Goal: Task Accomplishment & Management: Use online tool/utility

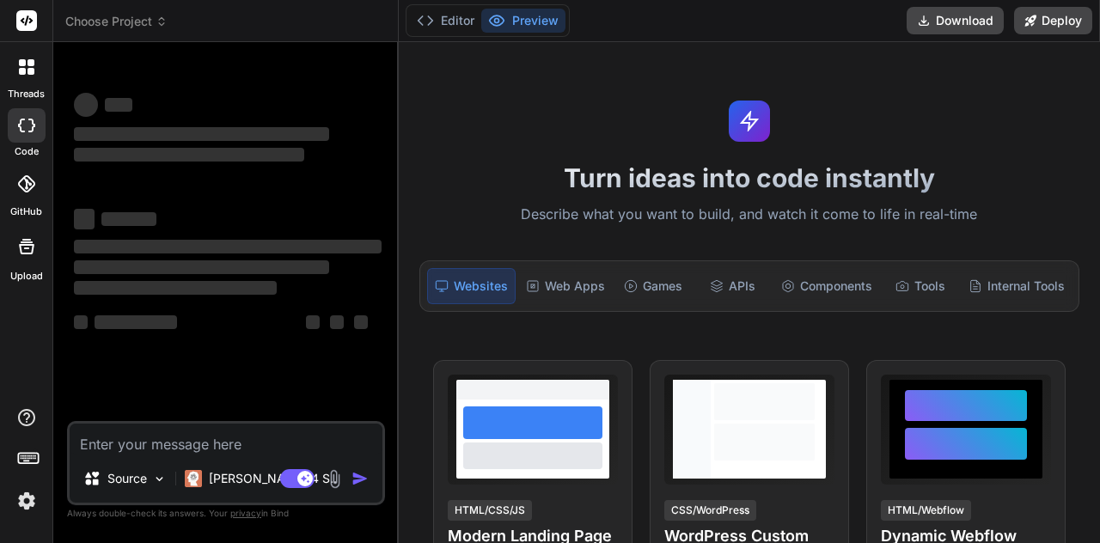
click at [125, 433] on textarea at bounding box center [226, 439] width 313 height 31
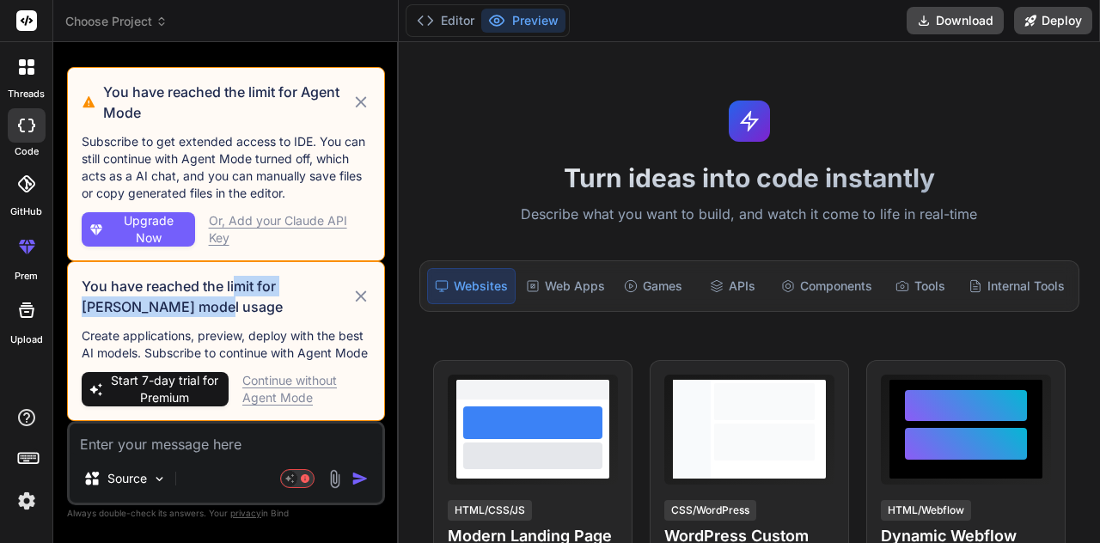
drag, startPoint x: 234, startPoint y: 286, endPoint x: 306, endPoint y: 309, distance: 75.6
click at [306, 309] on h3 "You have reached the limit for [PERSON_NAME] model usage" at bounding box center [217, 296] width 270 height 41
click at [292, 377] on div "Continue without Agent Mode" at bounding box center [306, 389] width 128 height 34
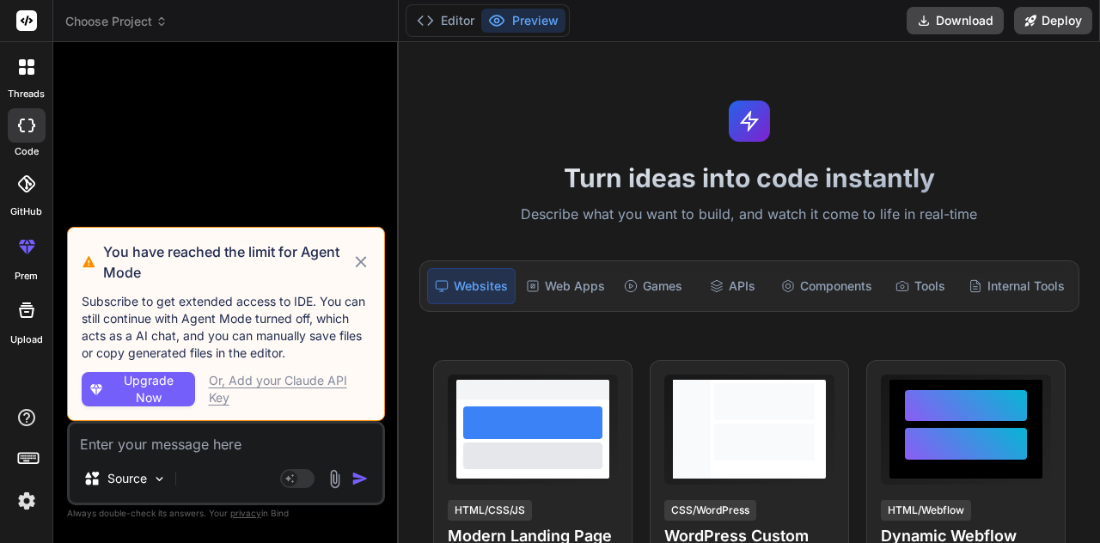
click at [367, 262] on icon at bounding box center [361, 262] width 19 height 21
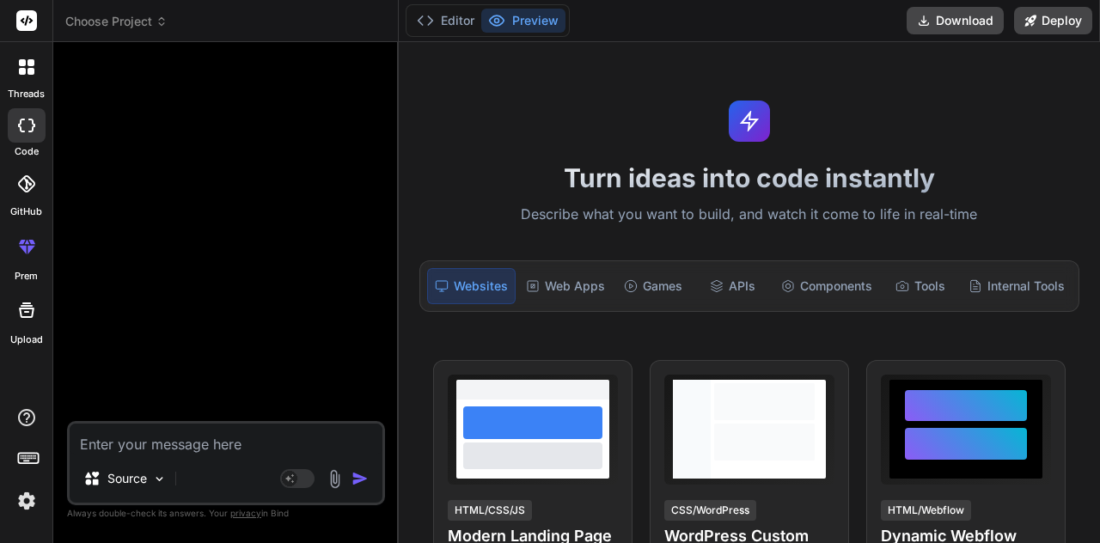
click at [221, 443] on textarea at bounding box center [226, 439] width 313 height 31
click at [138, 29] on span "Choose Project" at bounding box center [116, 21] width 102 height 17
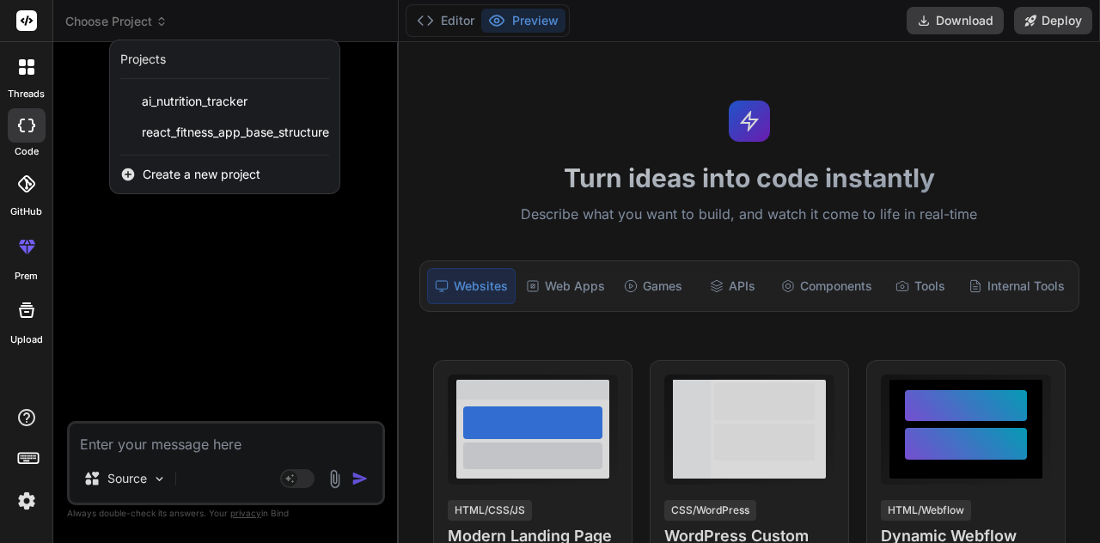
click at [175, 114] on div "ai_nutrition_tracker" at bounding box center [225, 101] width 230 height 31
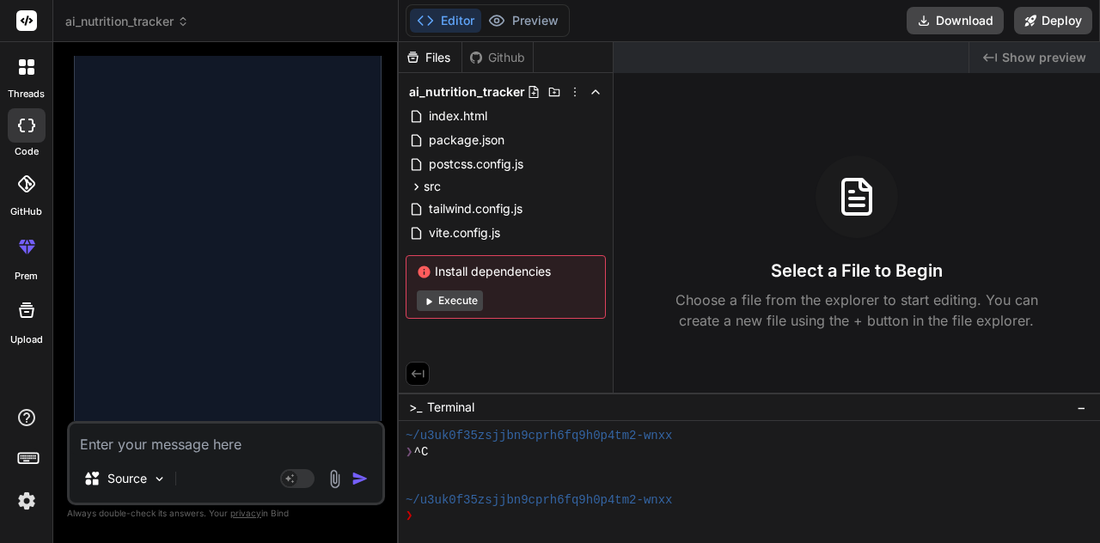
type textarea "x"
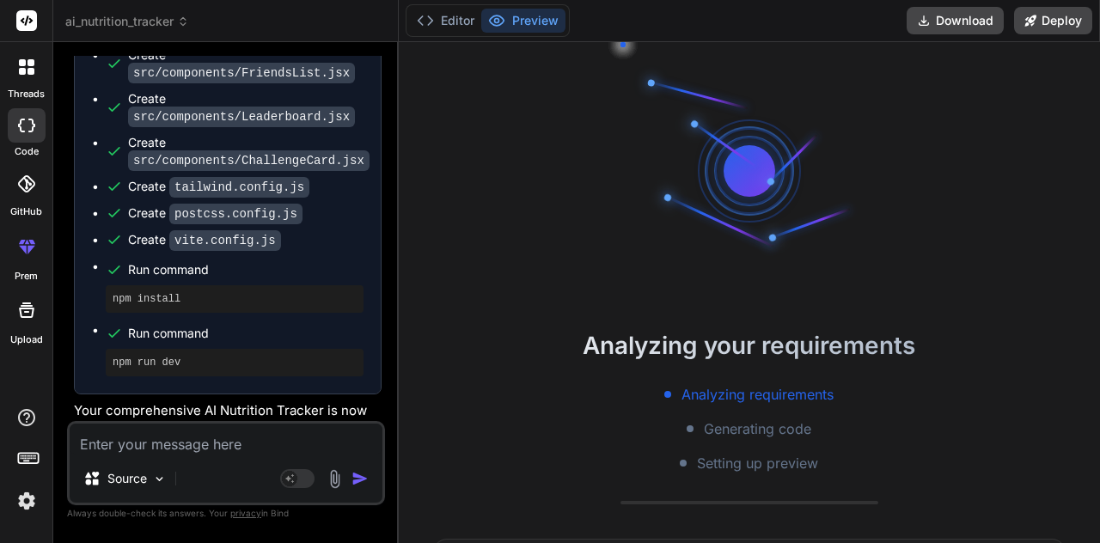
scroll to position [112, 0]
click at [185, 438] on textarea at bounding box center [226, 439] width 313 height 31
type textarea "e"
type textarea "x"
type textarea "en"
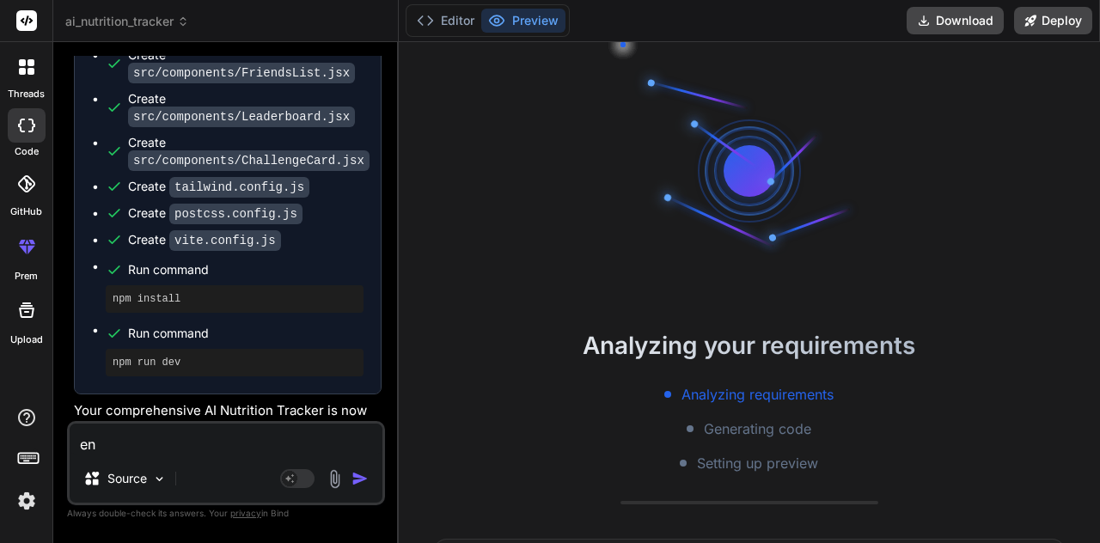
type textarea "x"
type textarea "enc"
type textarea "x"
type textarea "en"
type textarea "x"
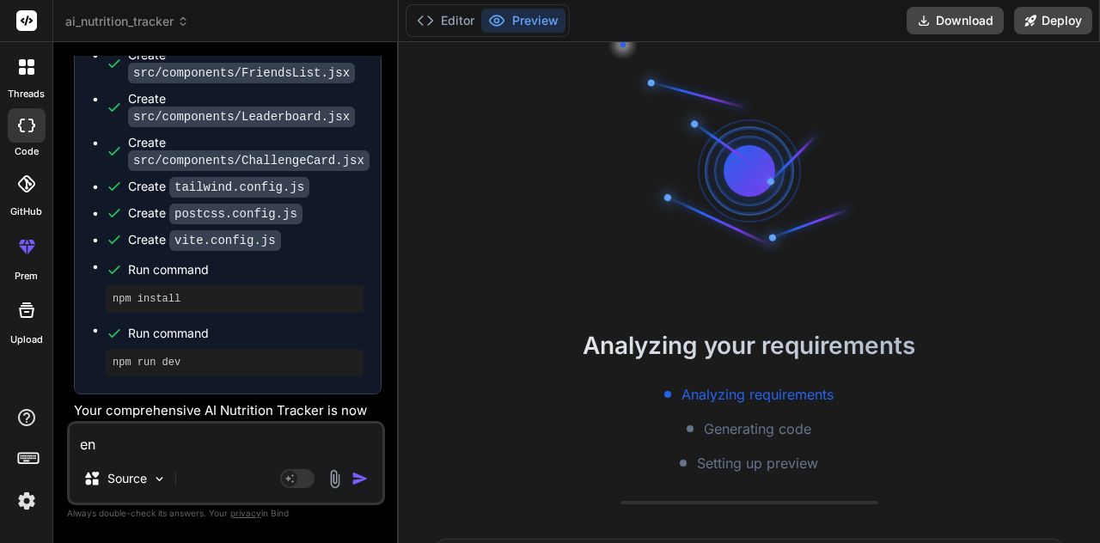
type textarea "enh"
type textarea "x"
type textarea "enha"
type textarea "x"
type textarea "enhan"
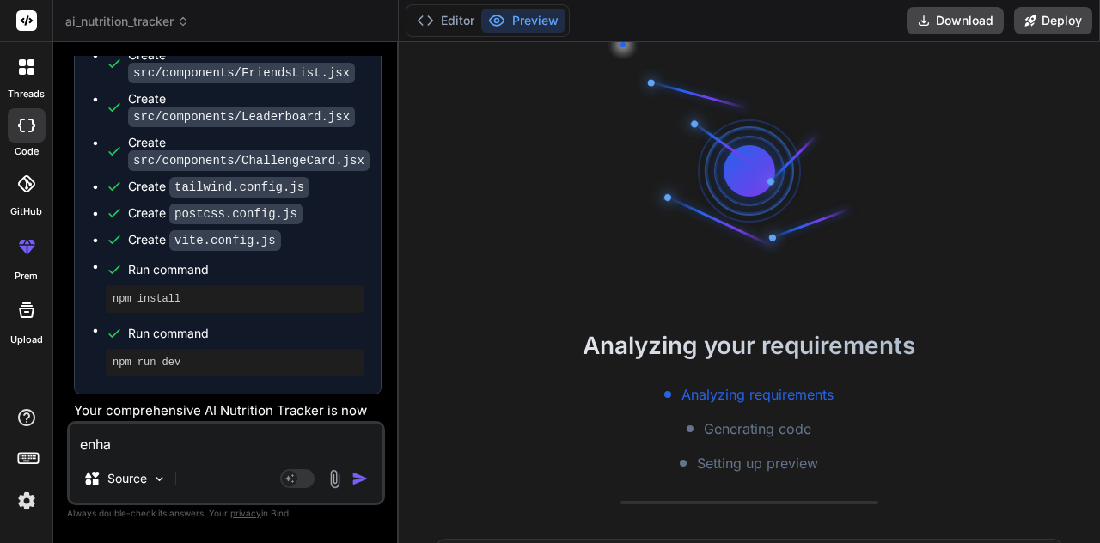
type textarea "x"
type textarea "enhanc"
type textarea "x"
type textarea "enhance"
type textarea "x"
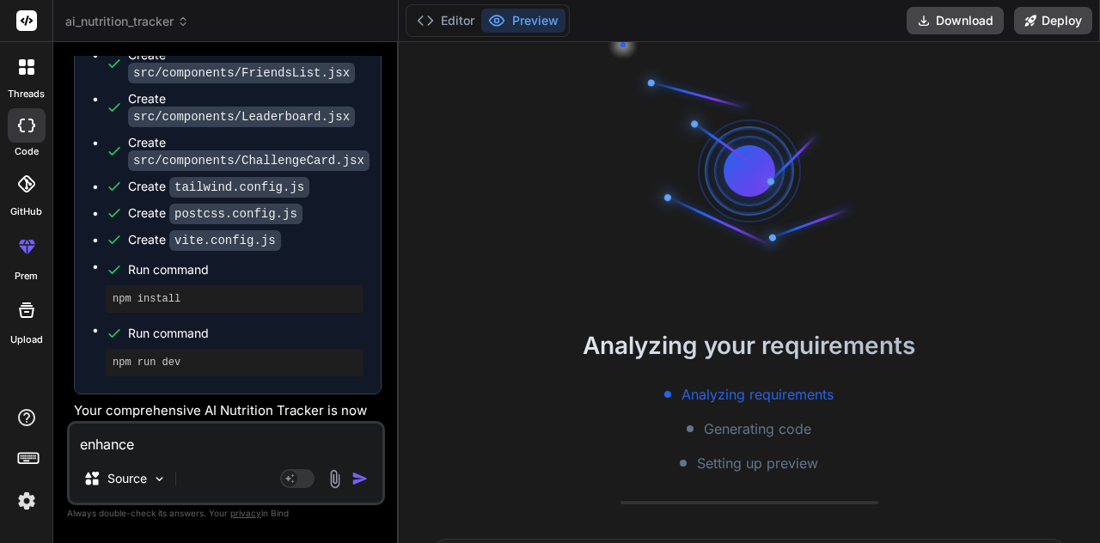
type textarea "enhance"
type textarea "x"
type textarea "enhance t"
type textarea "x"
type textarea "enhance th"
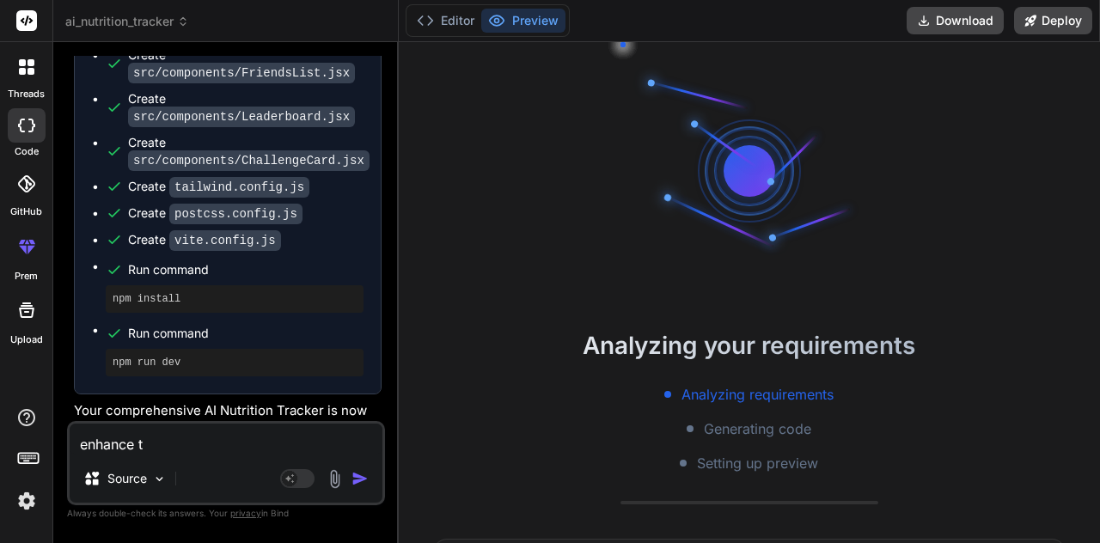
type textarea "x"
type textarea "enhance thi"
type textarea "x"
type textarea "enhance this"
type textarea "x"
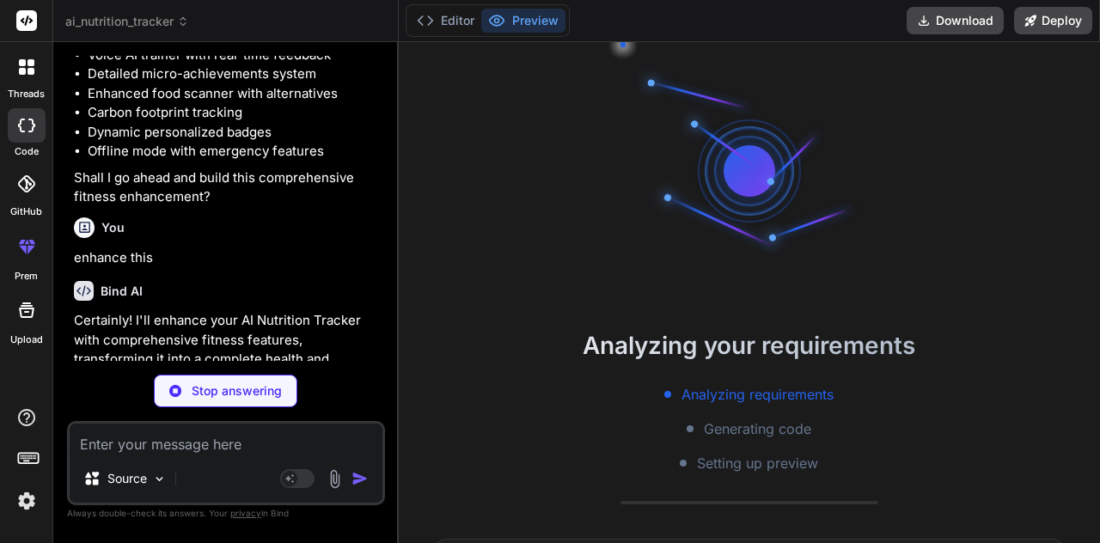
scroll to position [6054, 0]
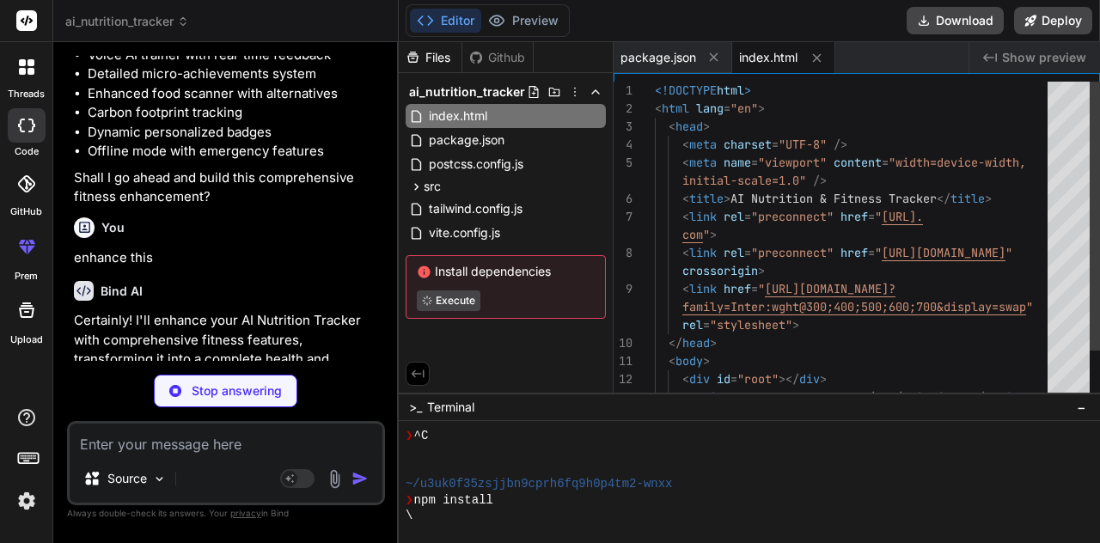
type textarea "x"
type textarea "</BrowserRouter> </React.StrictMode>, )"
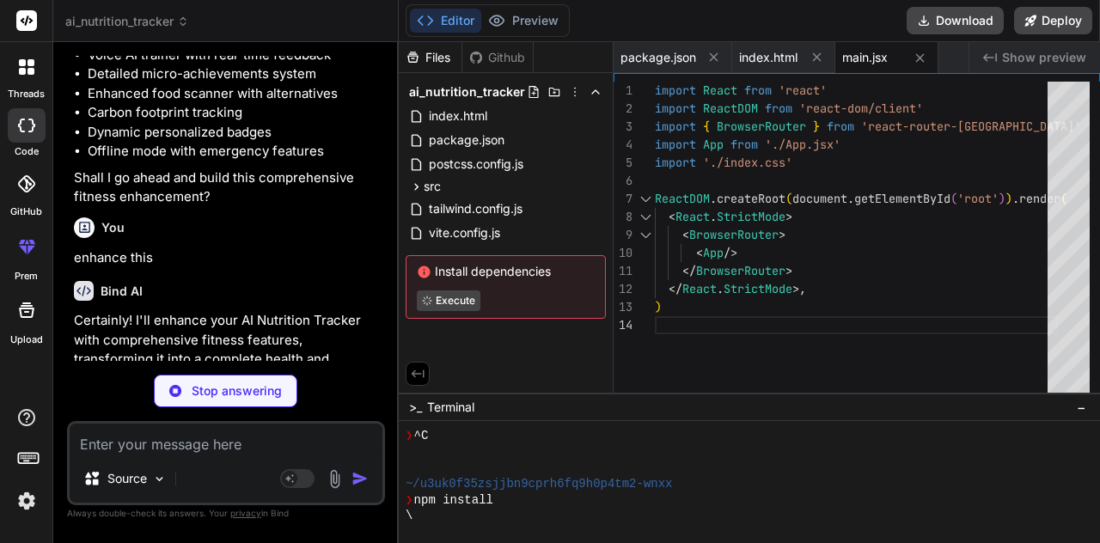
type textarea "x"
type textarea "scrollbar-width: none; } .scrollbar-hide::-webkit-scrollbar { display: none; }"
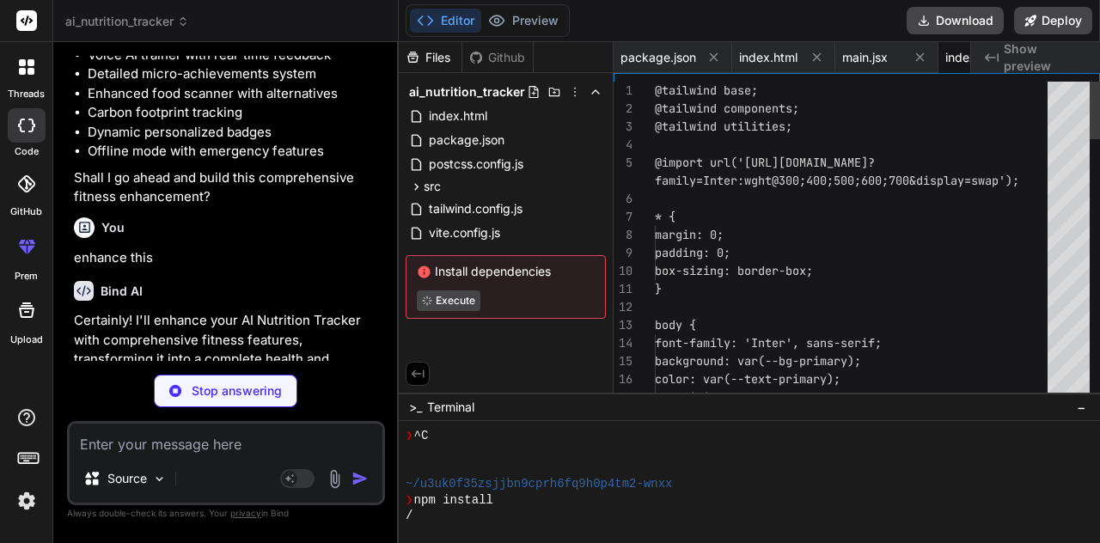
scroll to position [0, 70]
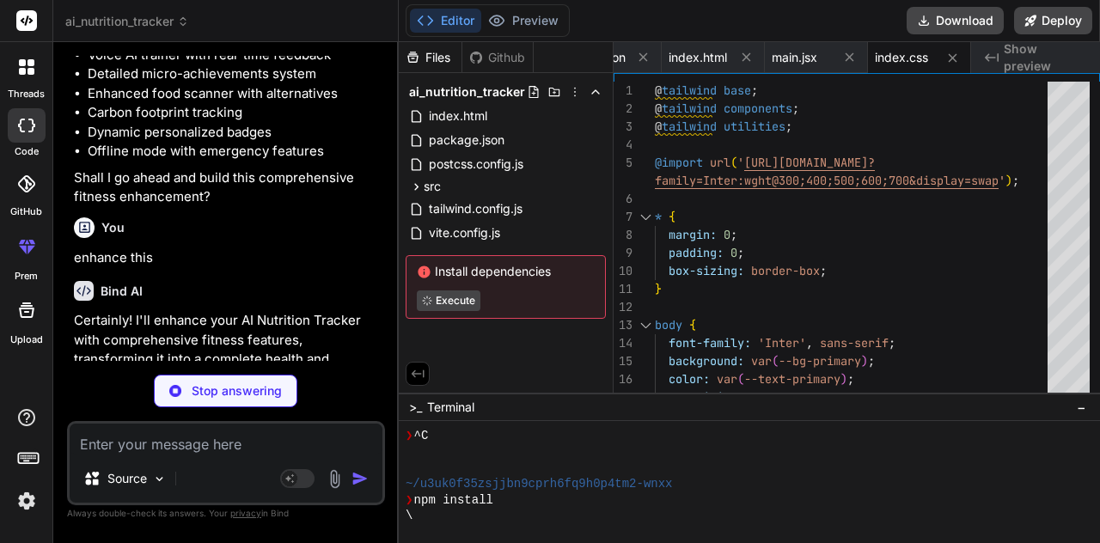
type textarea "x"
type textarea "export default App"
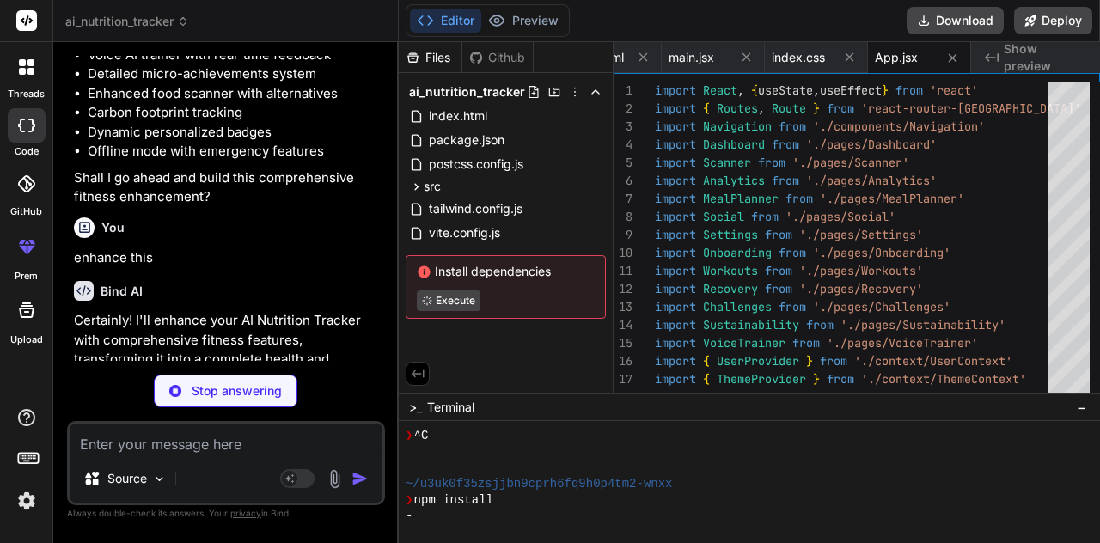
type textarea "x"
type textarea "export default UserContext"
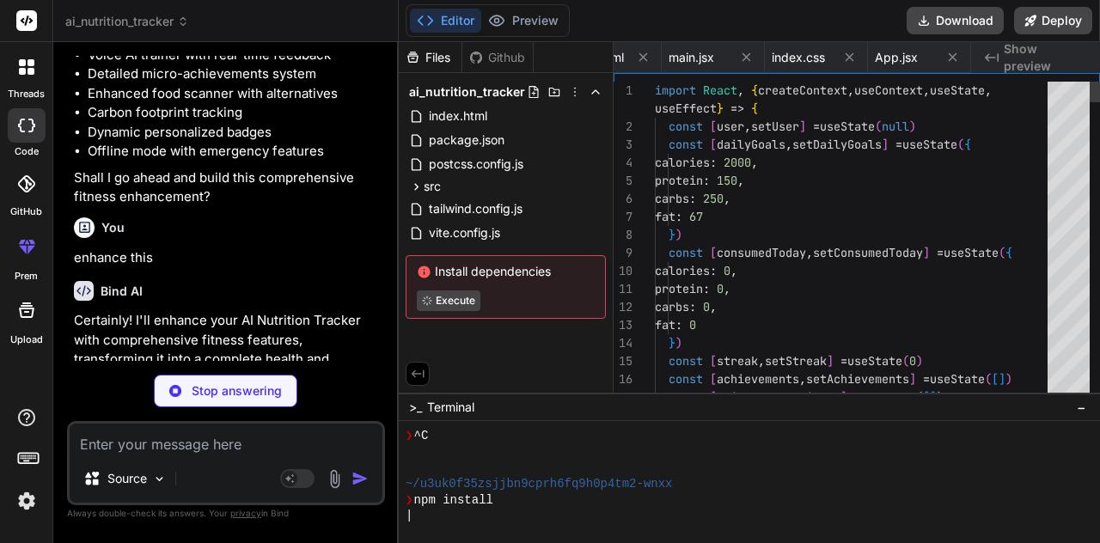
scroll to position [0, 308]
type textarea "x"
type textarea "newTheme) } return ( <ThemeContext.Provider value={{ theme, toggleTheme }}> {ch…"
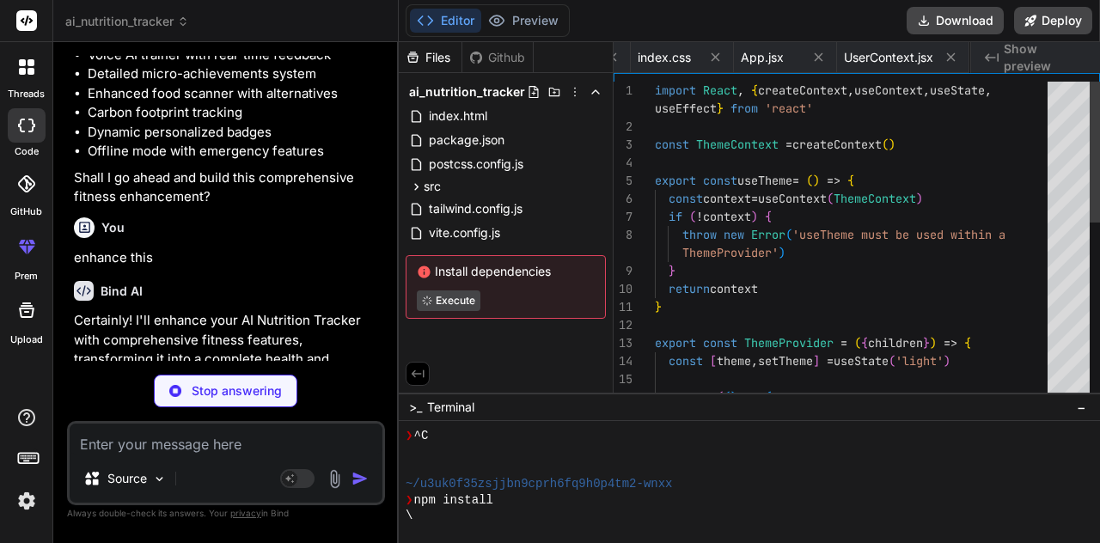
scroll to position [0, 453]
type textarea "x"
type textarea "} export default Navigation"
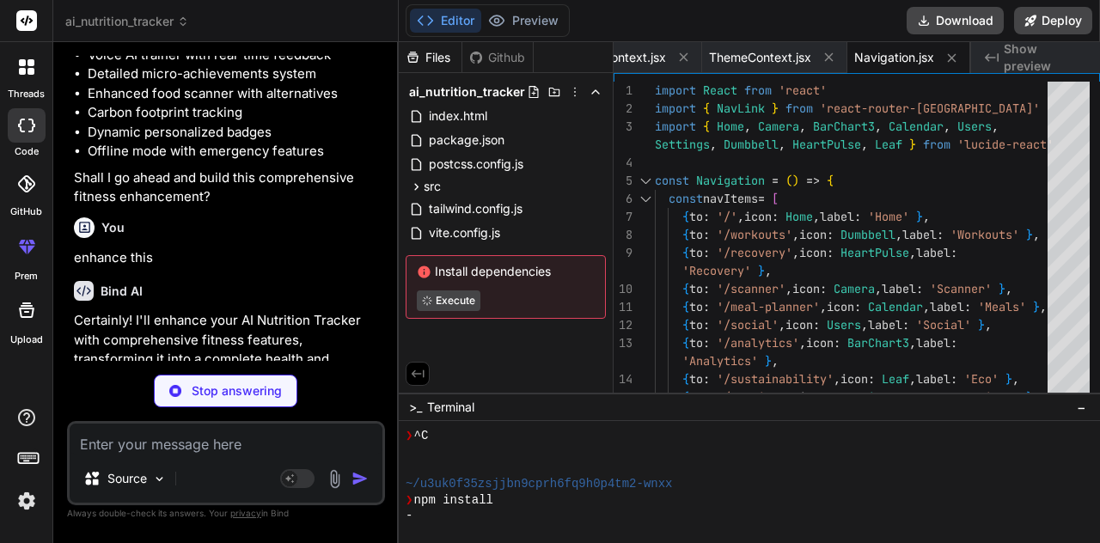
type textarea "x"
type textarea "</button> </div> </div> ) } export default Onboarding"
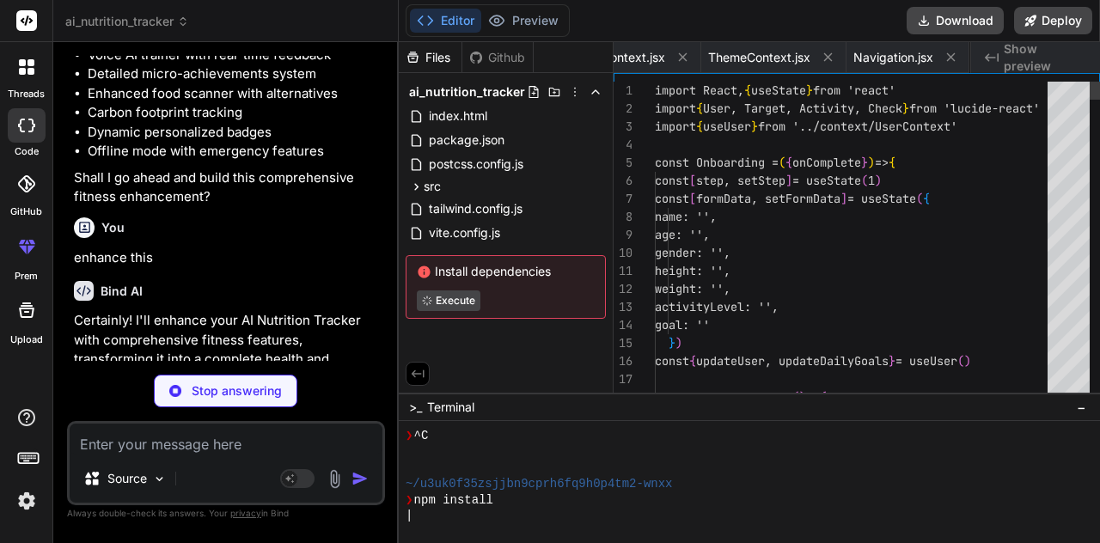
scroll to position [0, 705]
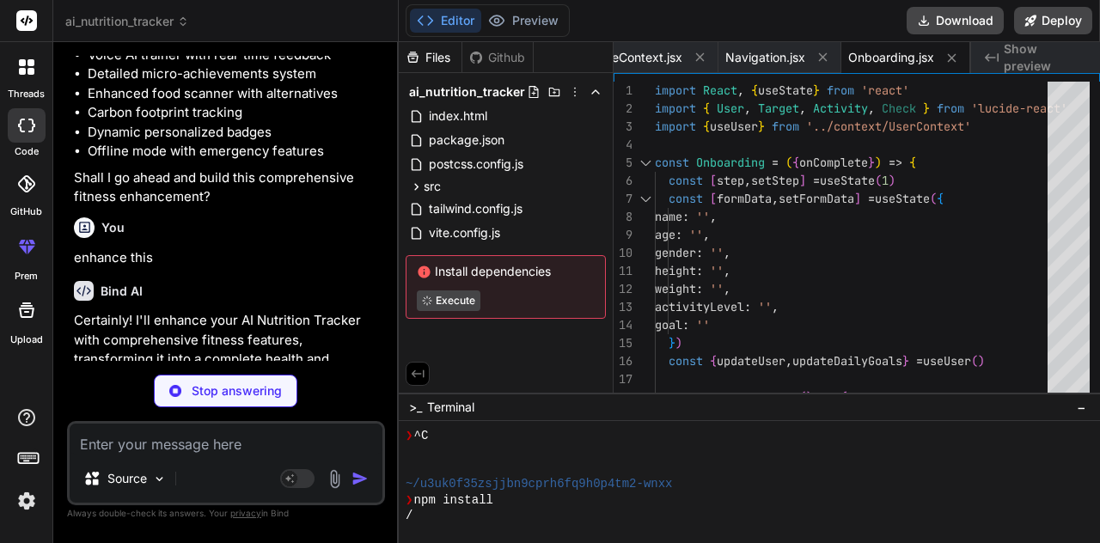
type textarea "x"
type textarea "</div> </div> </div> </div> ) } export default Dashboard"
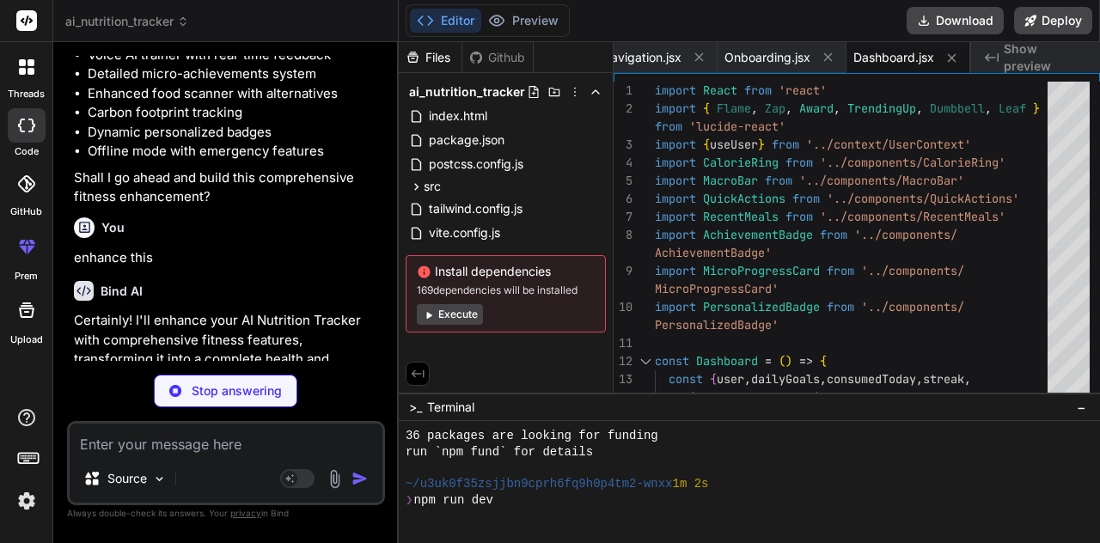
scroll to position [304, 0]
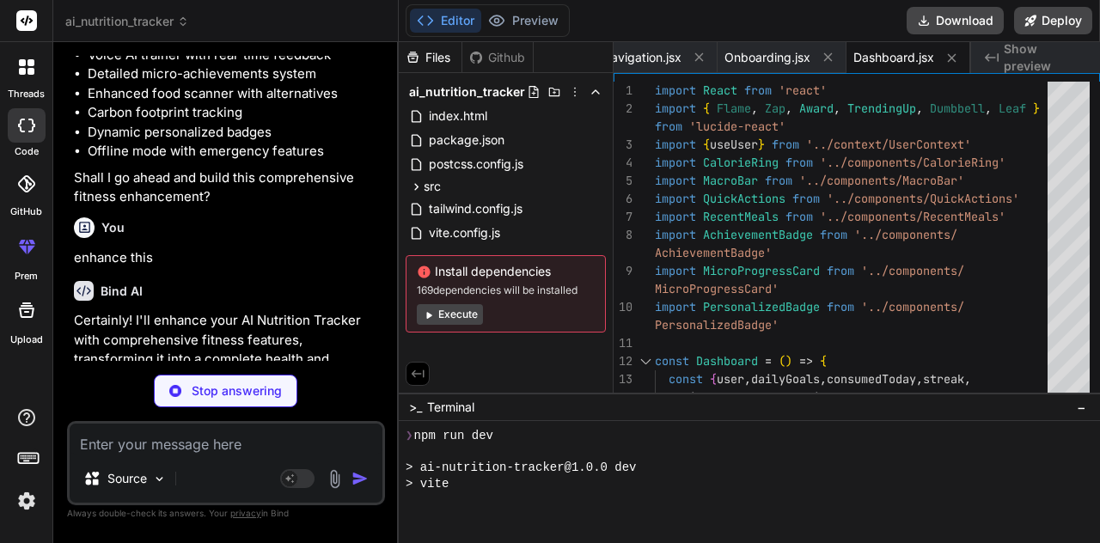
type textarea "x"
type textarea "<canvas ref={canvasRef} className="hidden" /> </div> </div> ) } export default …"
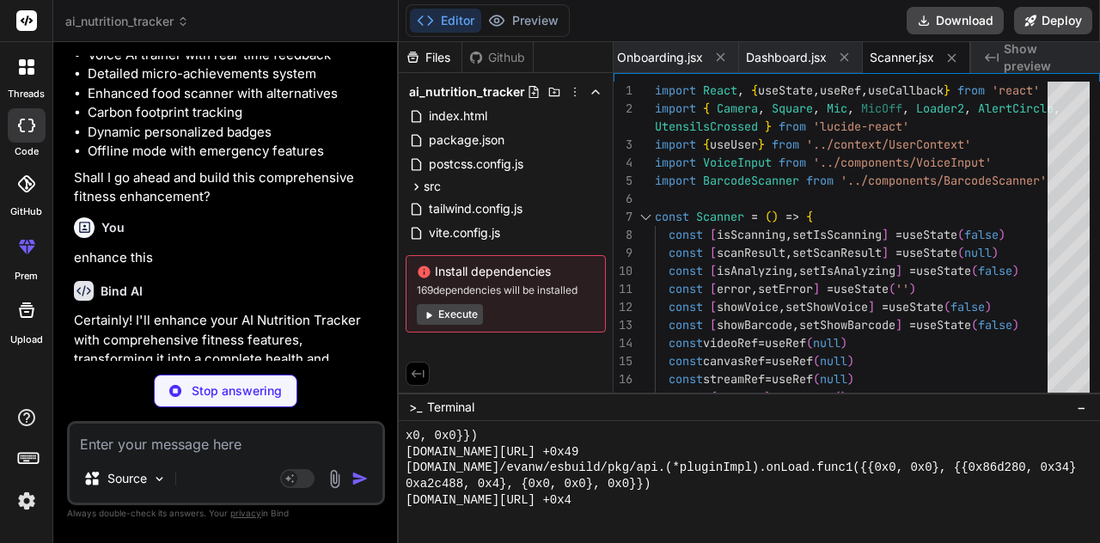
scroll to position [1139, 0]
type textarea "x"
type textarea ") } export default Analytics"
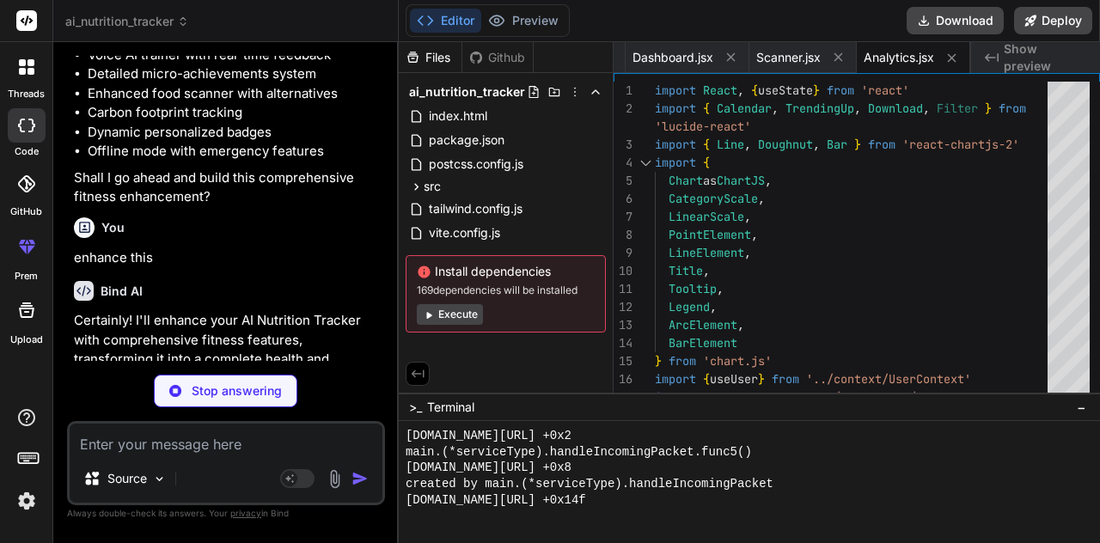
scroll to position [1556, 0]
type textarea "x"
type textarea "export default MealPlanner"
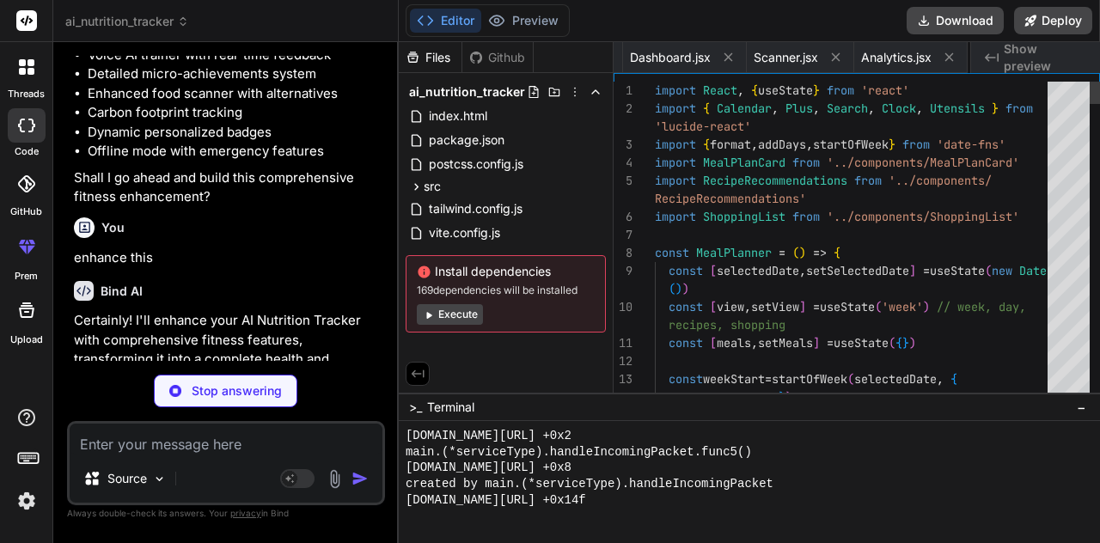
scroll to position [0, 1183]
type textarea "x"
type textarea "</button> </div> </div> )} </div> ) } export default Social"
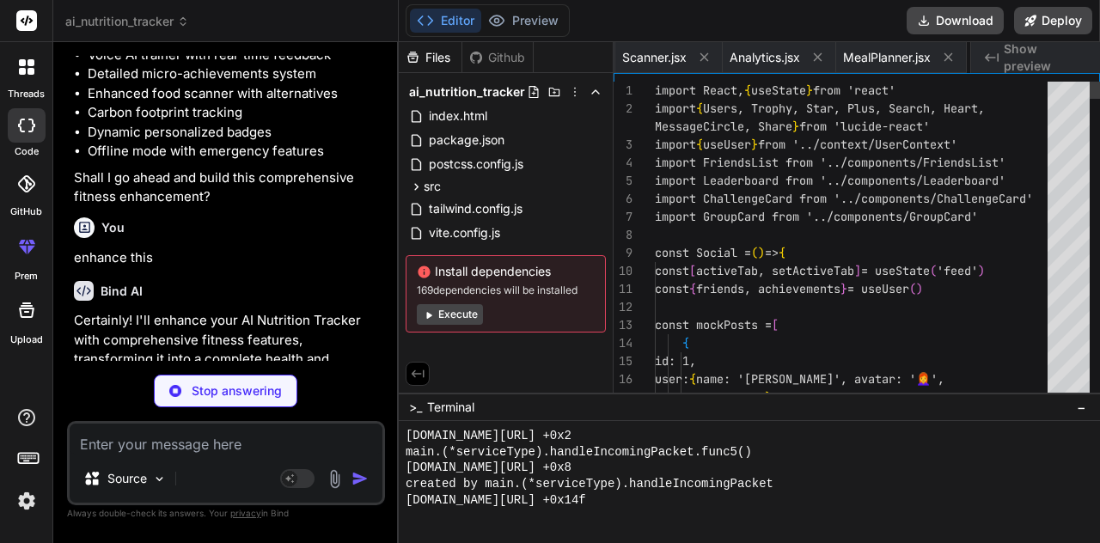
scroll to position [0, 1286]
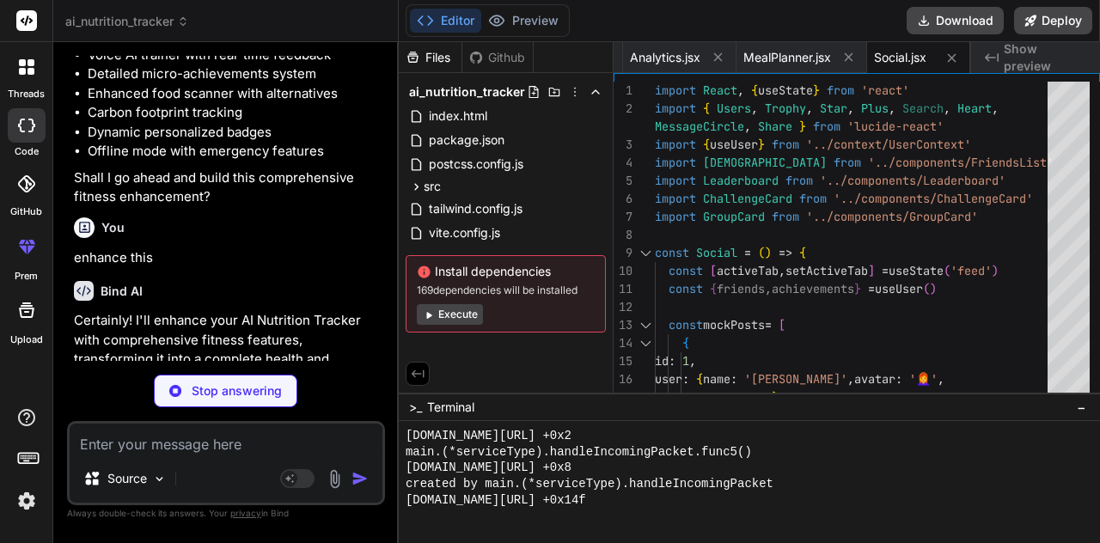
type textarea "x"
type textarea "} export default Settings"
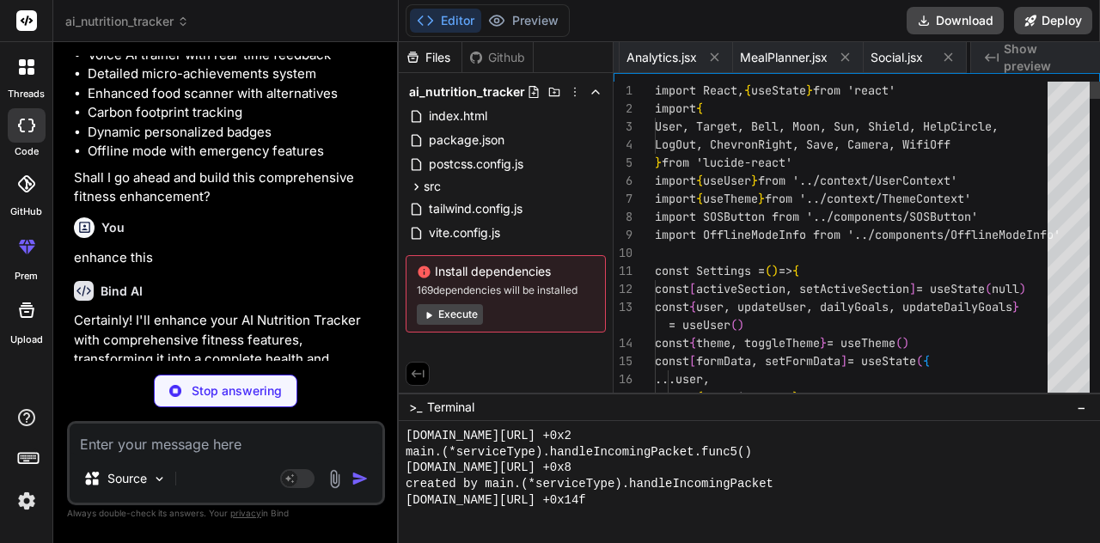
scroll to position [0, 1395]
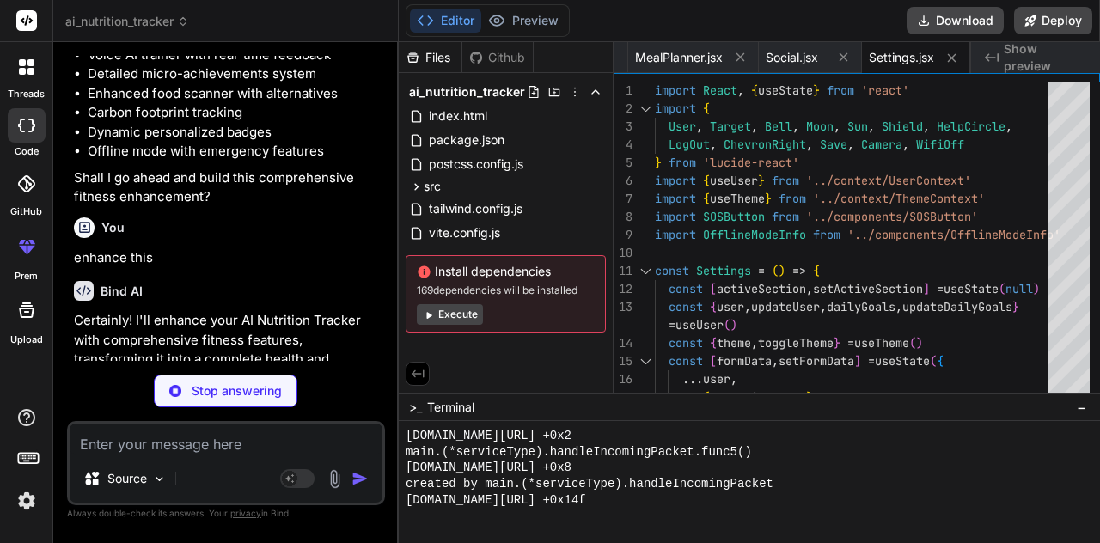
type textarea "x"
type textarea "</div> </div> </div> ) } export default Workouts"
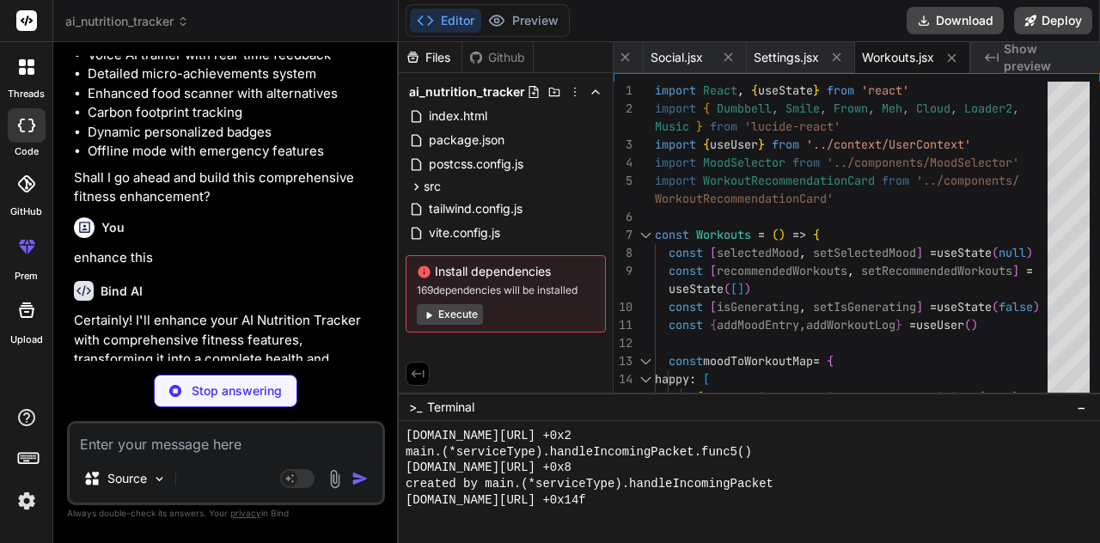
type textarea "x"
type textarea "</div> ) } export default Recovery"
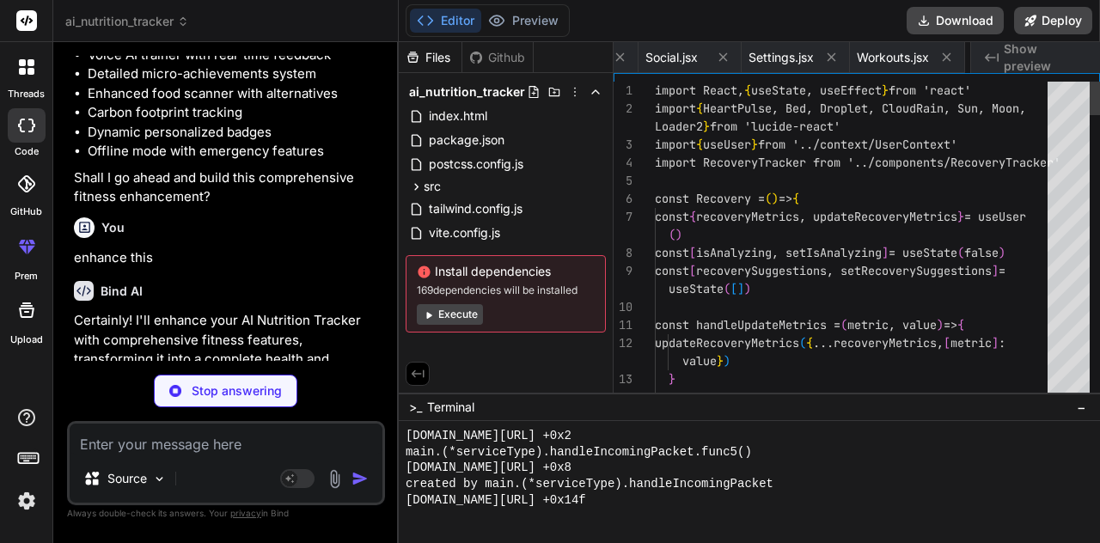
scroll to position [0, 1626]
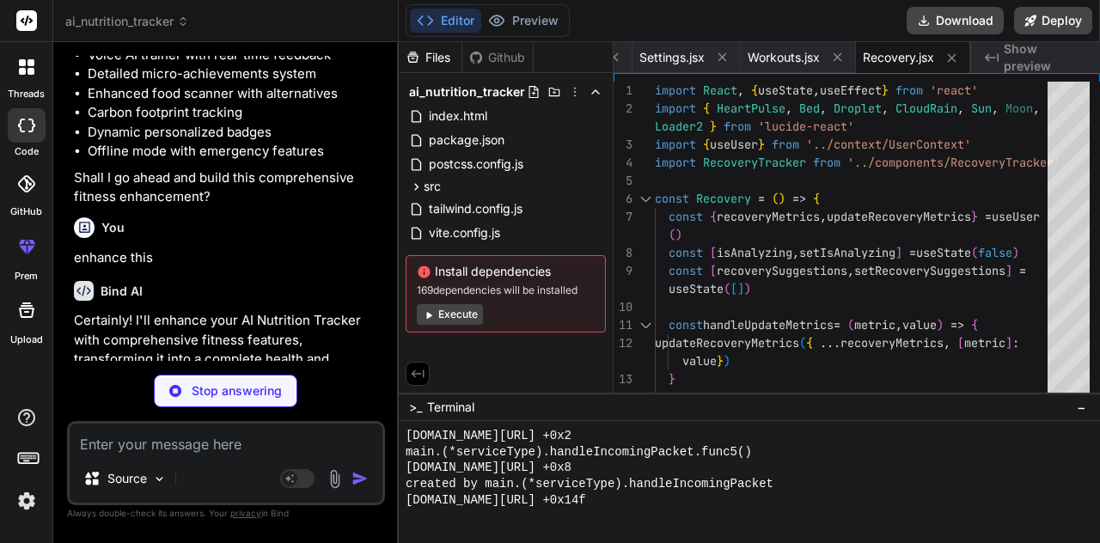
type textarea "x"
type textarea "/"
type textarea "x"
type textarea "//"
type textarea "x"
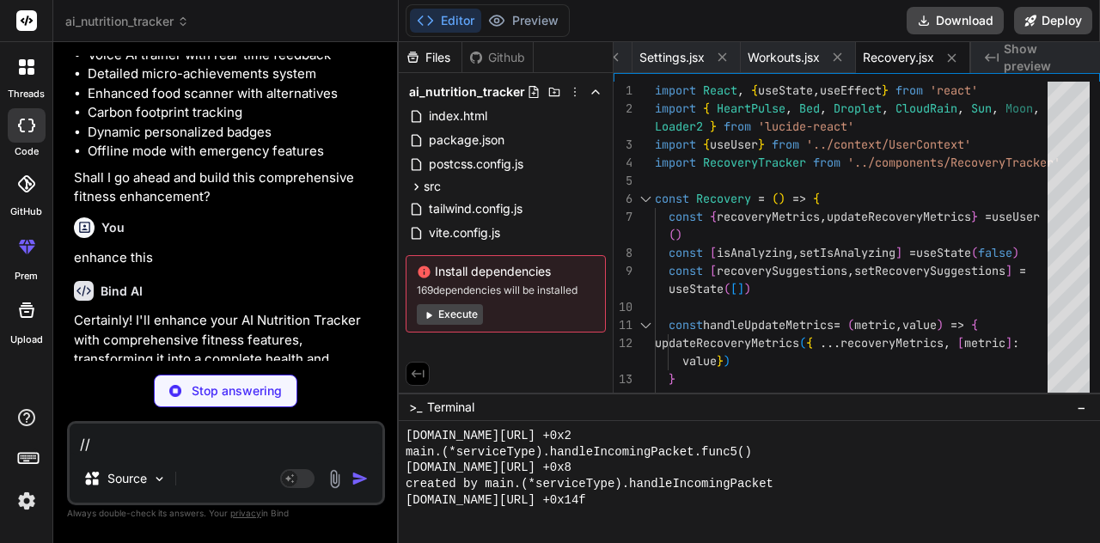
type textarea "///"
type textarea "x"
type textarea "////"
type textarea "x"
type textarea "/////"
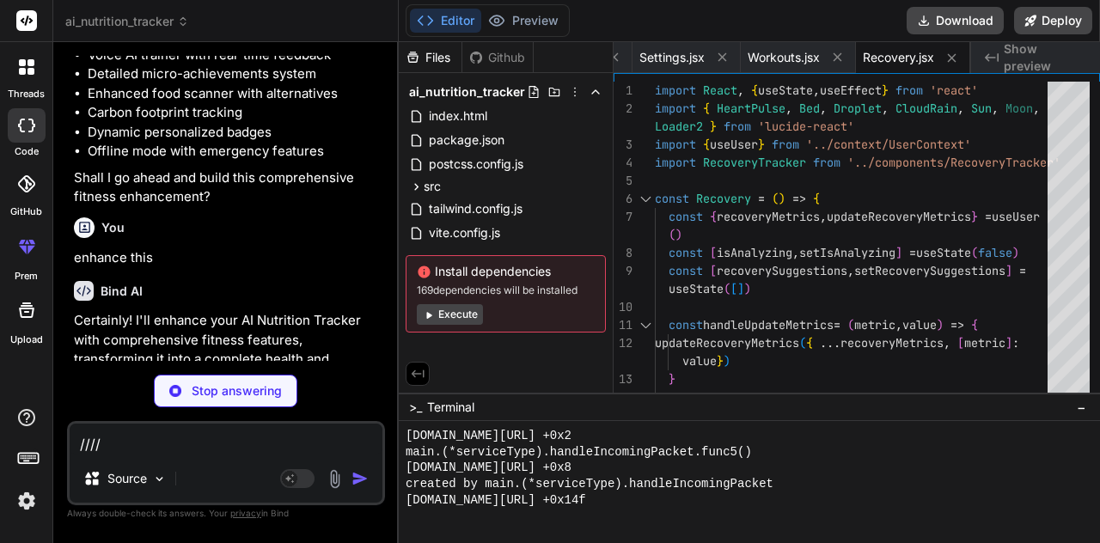
type textarea "x"
type textarea "//////"
type textarea "x"
type textarea "///////"
type textarea "x"
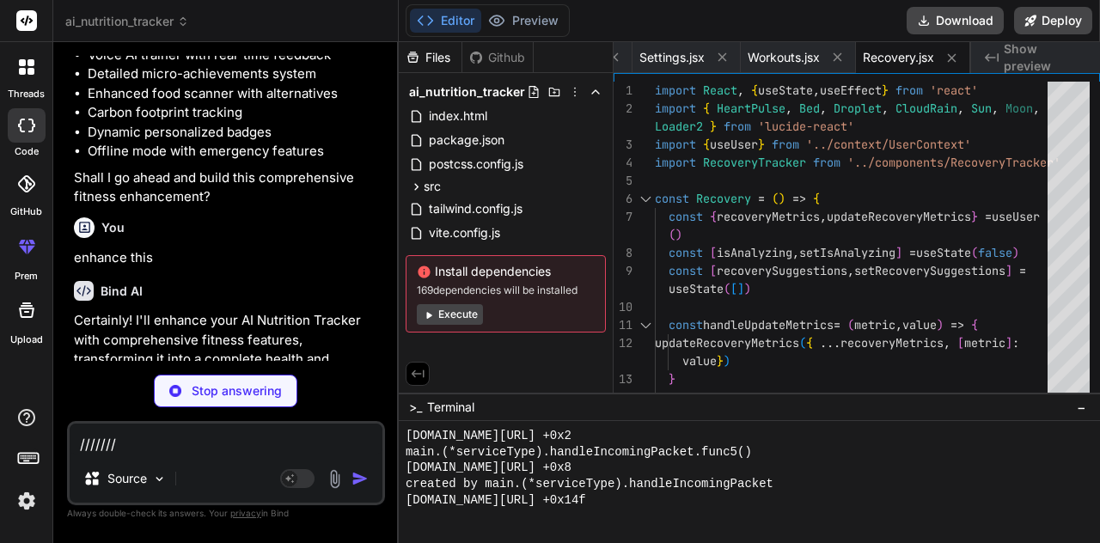
type textarea "////////"
type textarea "x"
type textarea "/////////"
type textarea "x"
type textarea "//////////"
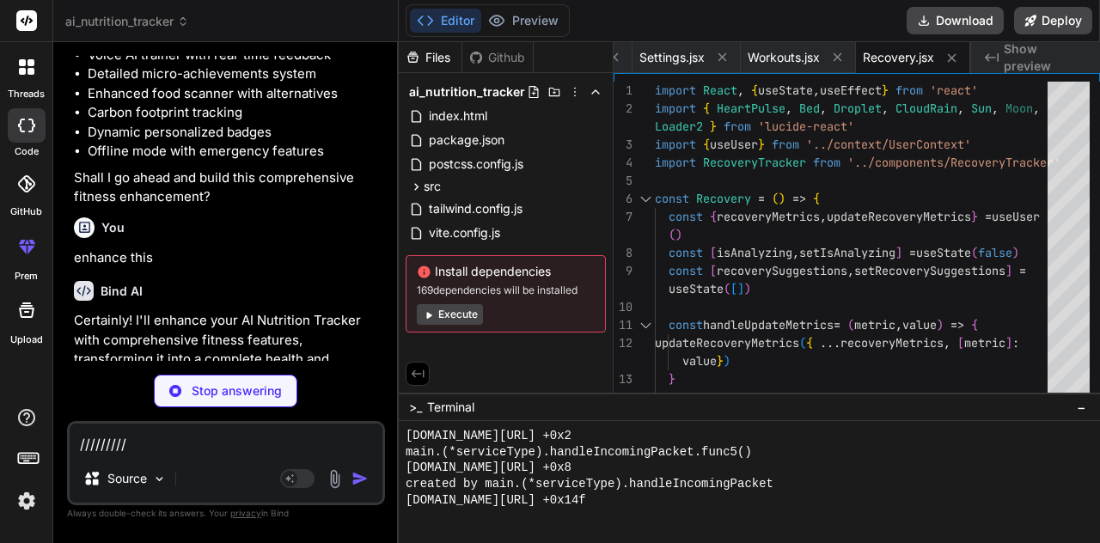
type textarea "x"
type textarea "///////////"
type textarea "x"
type textarea "////////////"
type textarea "x"
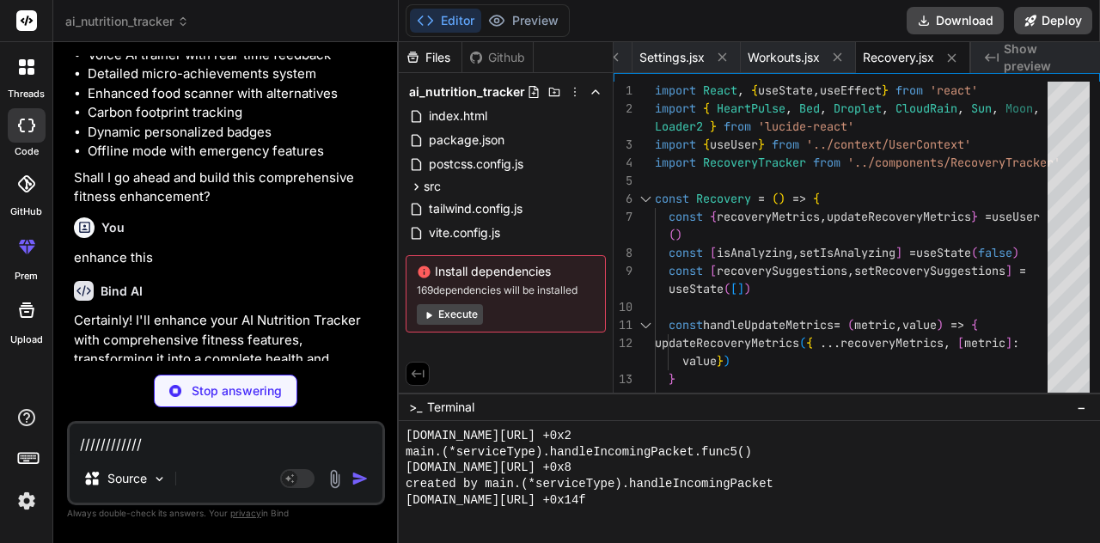
type textarea "/////////////"
type textarea "x"
type textarea "//////////////"
type textarea "x"
type textarea "///////////////"
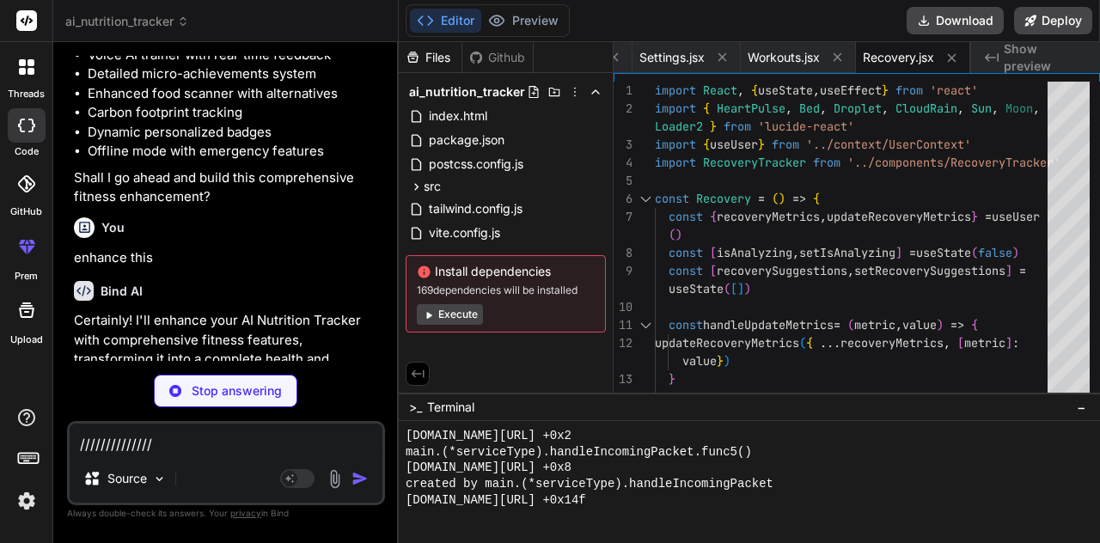
type textarea "x"
type textarea "////////////////"
type textarea "x"
type textarea "/////////////////"
type textarea "x"
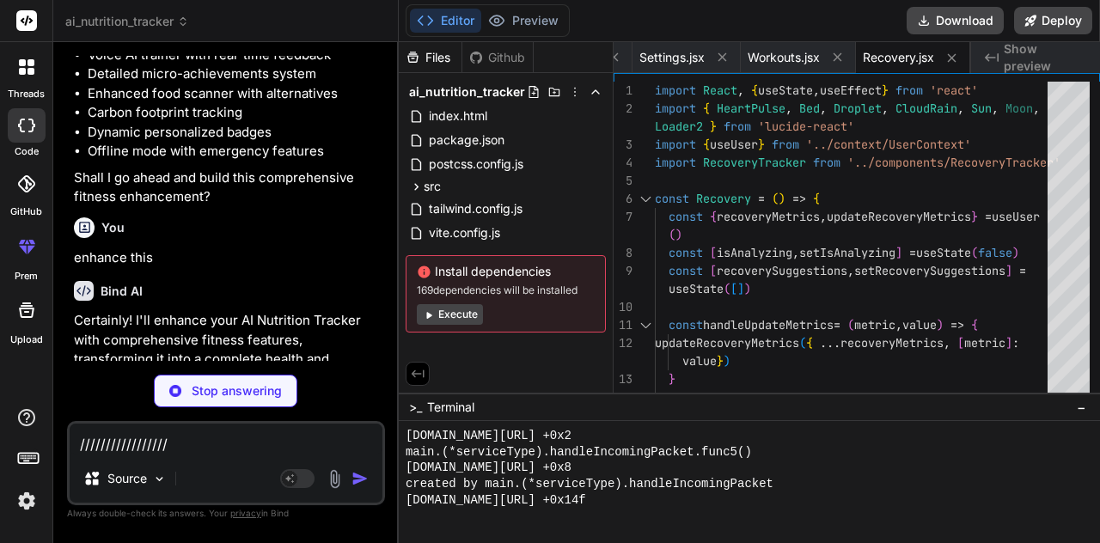
type textarea "//////////////////"
type textarea "x"
type textarea "///////////////////"
type textarea "x"
type textarea "////////////////////"
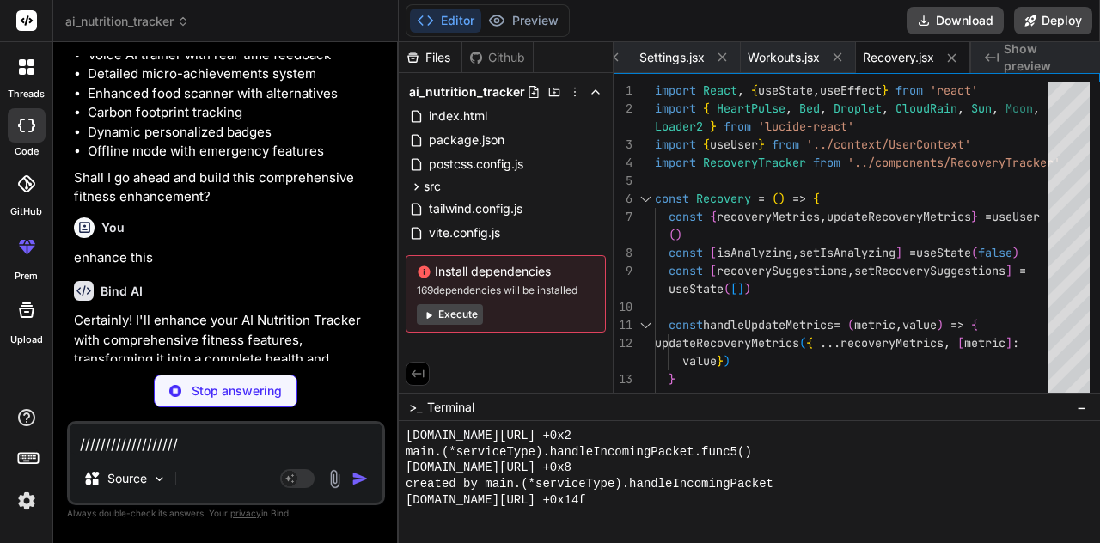
type textarea "x"
type textarea "/////////////////////"
type textarea "x"
type textarea "//////////////////////"
type textarea "x"
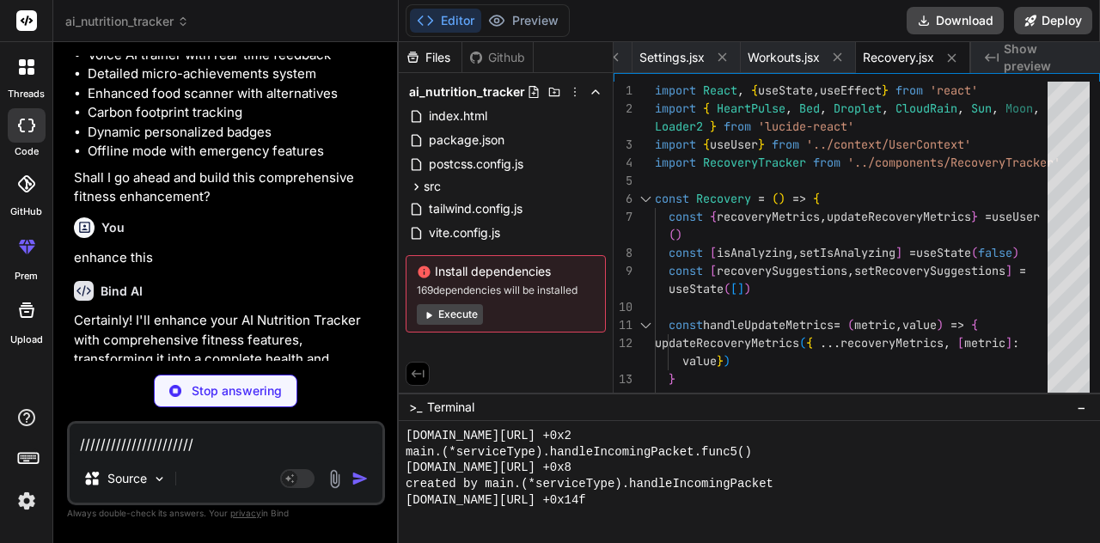
type textarea "///////////////////////"
type textarea "x"
type textarea "////////////////////////"
type textarea "x"
type textarea "/////////////////////////"
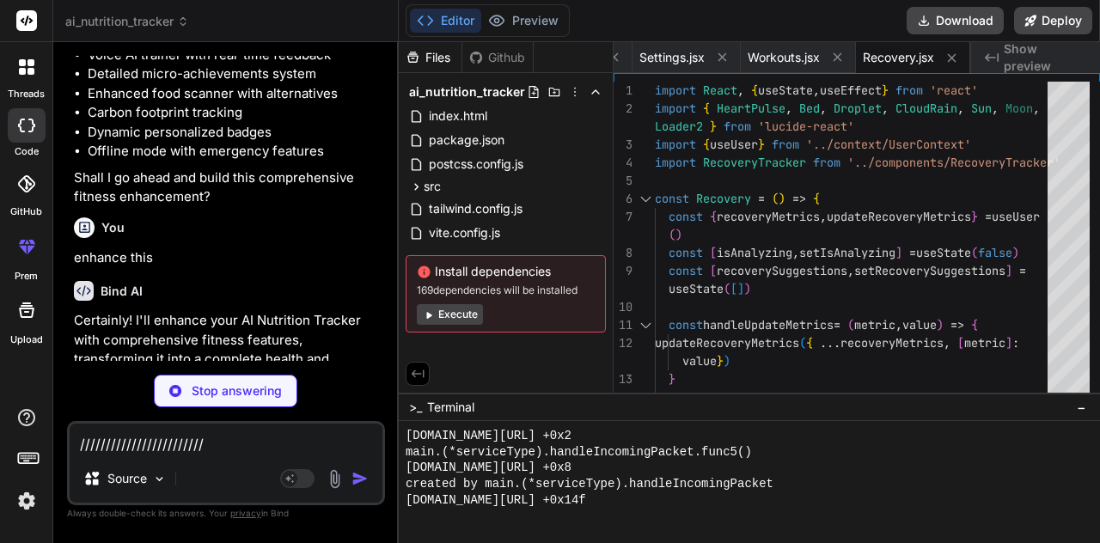
type textarea "x"
type textarea "//////////////////////////"
type textarea "x"
type textarea "///////////////////////////"
type textarea "x"
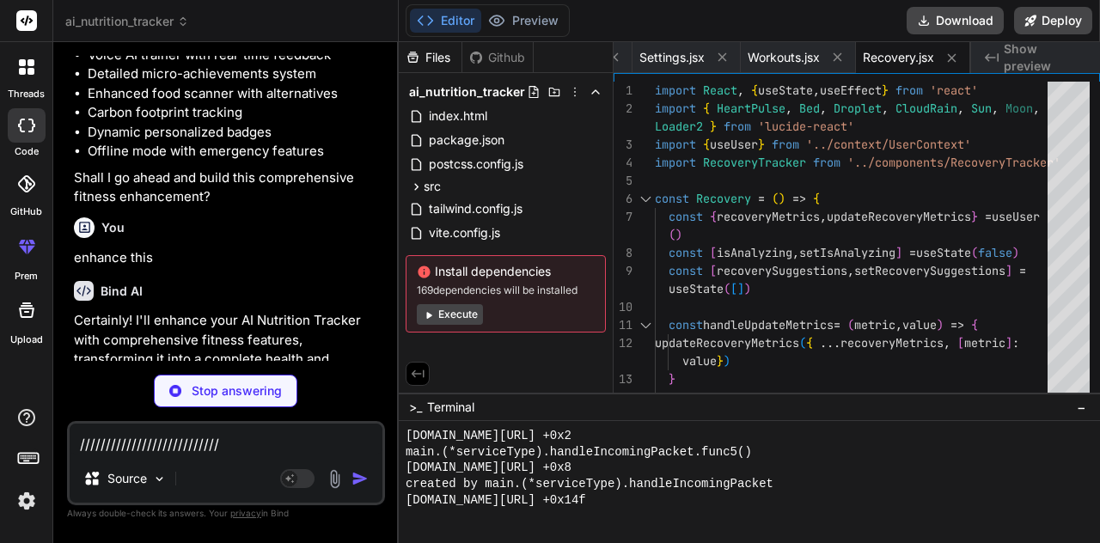
type textarea "////////////////////////////"
type textarea "x"
type textarea "/////////////////////////////"
type textarea "x"
type textarea "//////////////////////////////"
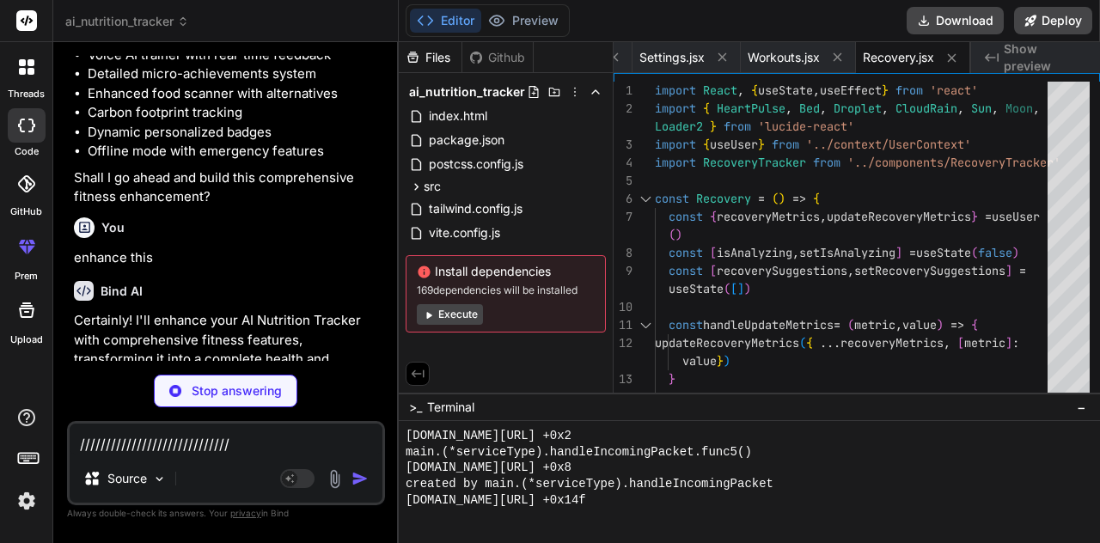
type textarea "x"
type textarea "///////////////////////////////"
type textarea "x"
type textarea "////////////////////////////////"
type textarea "x"
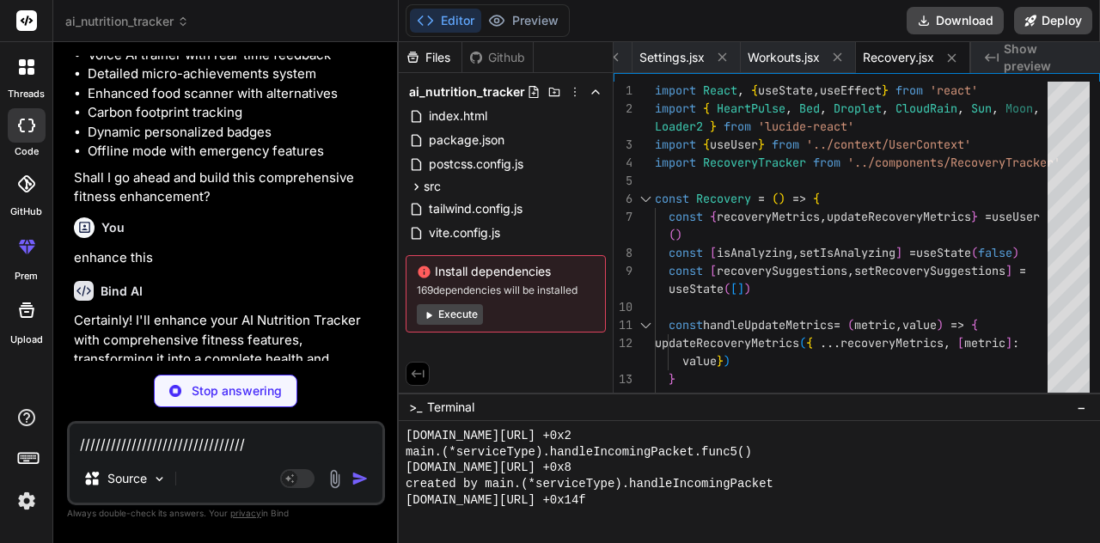
type textarea "/////////////////////////////////"
type textarea "x"
type textarea "//////////////////////////////////"
type textarea "x"
type textarea "///////////////////////////////////"
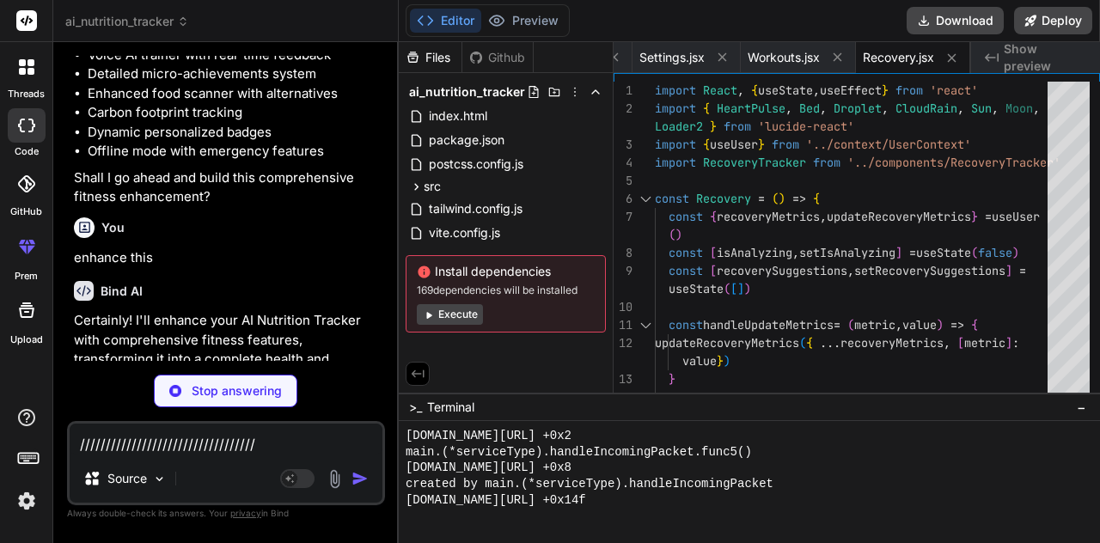
type textarea "x"
type textarea "////////////////////////////////////"
type textarea "x"
type textarea "/////////////////////////////////////"
type textarea "x"
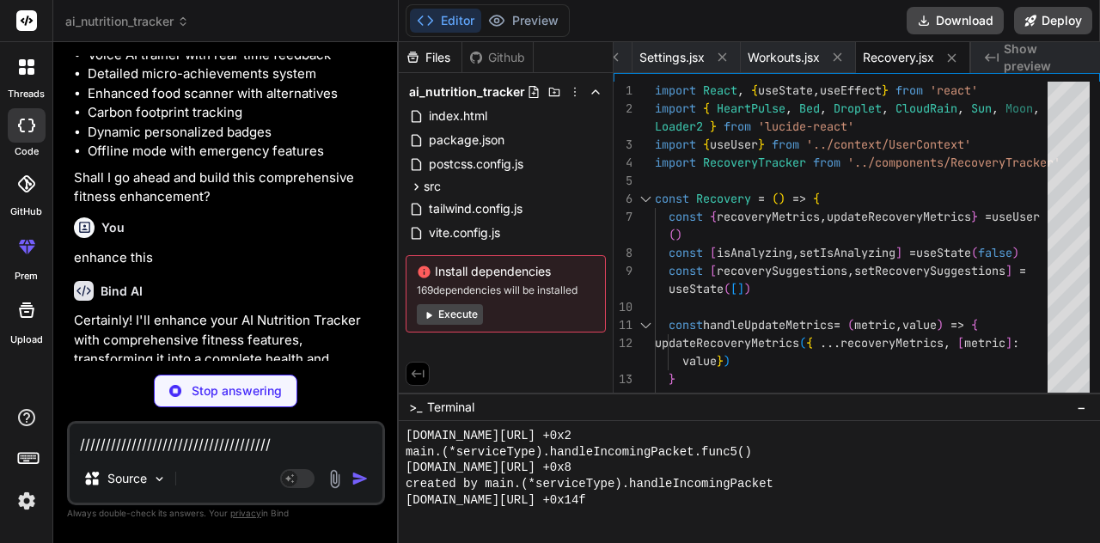
type textarea "//////////////////////////////////////"
type textarea "x"
type textarea "///////////////////////////////////////"
type textarea "x"
type textarea "/////////////////////////////////////////"
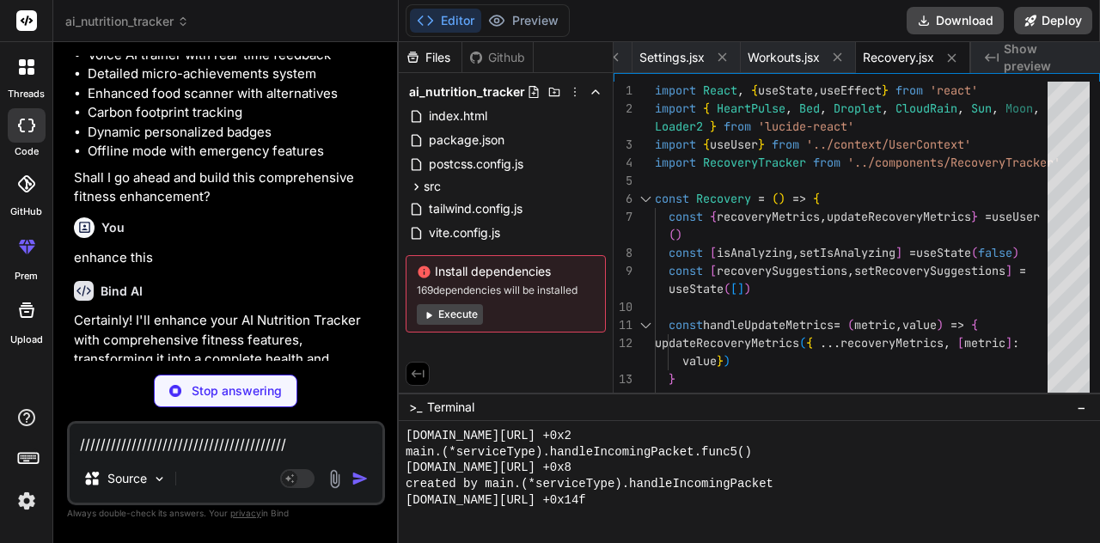
type textarea "x"
type textarea "//////////////////////////////////////////"
type textarea "x"
type textarea "///////////////////////////////////////////"
type textarea "x"
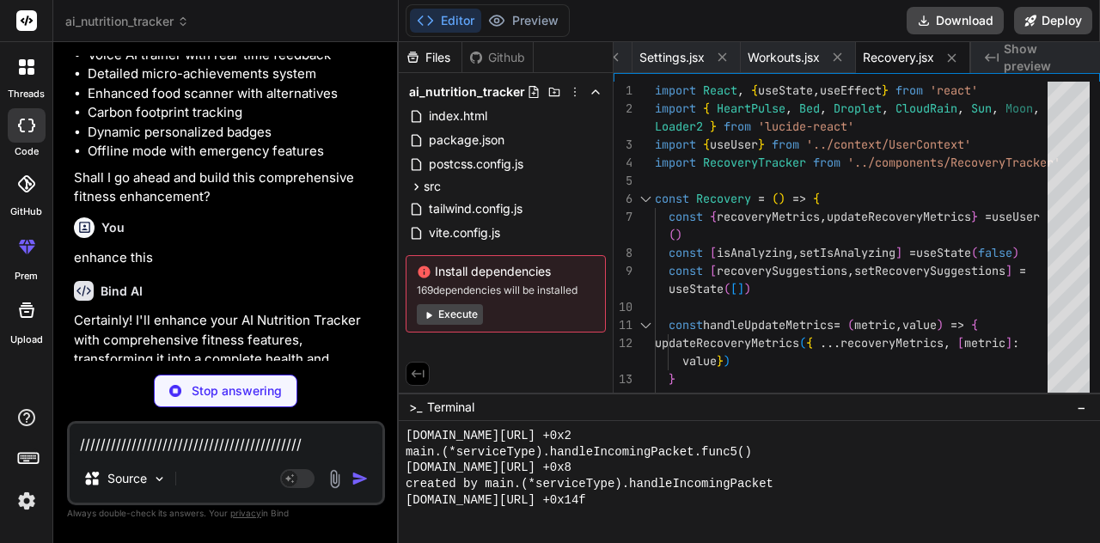
type textarea "////////////////////////////////////////////"
type textarea "x"
type textarea "/////////////////////////////////////////////"
type textarea "x"
type textarea "//////////////////////////////////////////////"
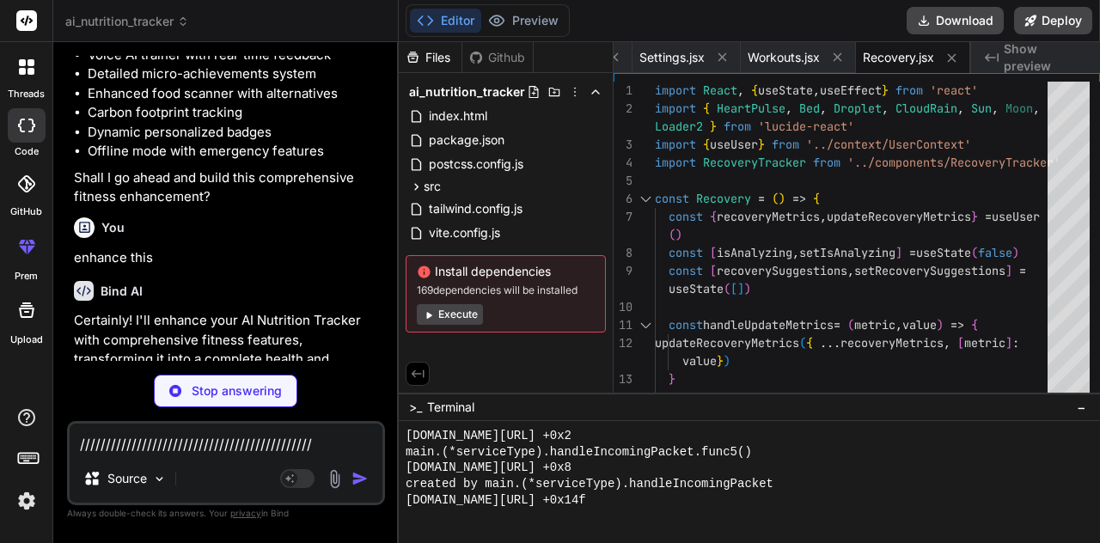
type textarea "x"
type textarea "///////////////////////////////////////////////"
type textarea "x"
type textarea "////////////////////////////////////////////////"
type textarea "x"
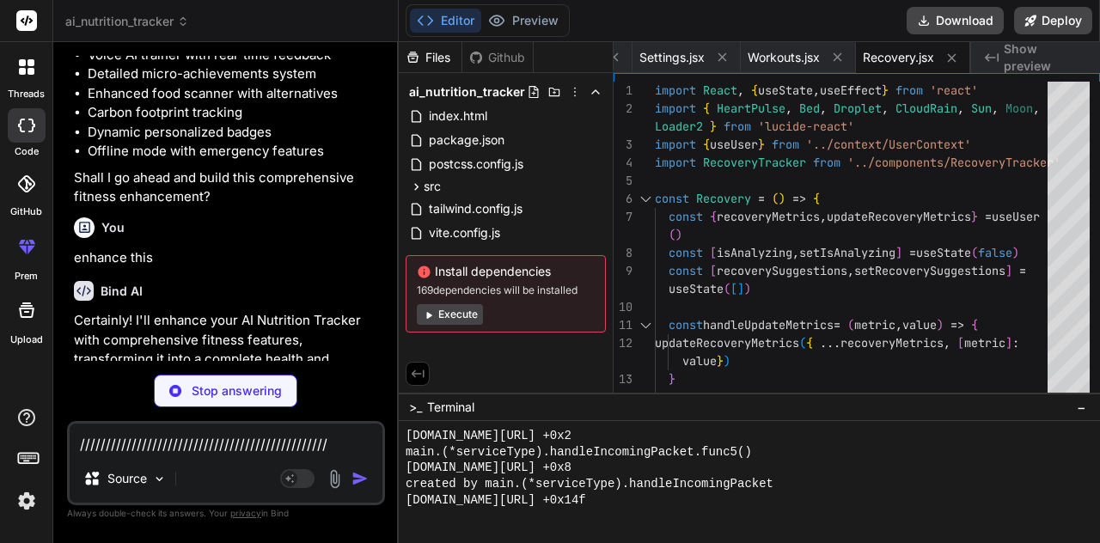
type textarea "/////////////////////////////////////////////////"
type textarea "x"
type textarea "//////////////////////////////////////////////////"
type textarea "x"
type textarea "///////////////////////////////////////////////////"
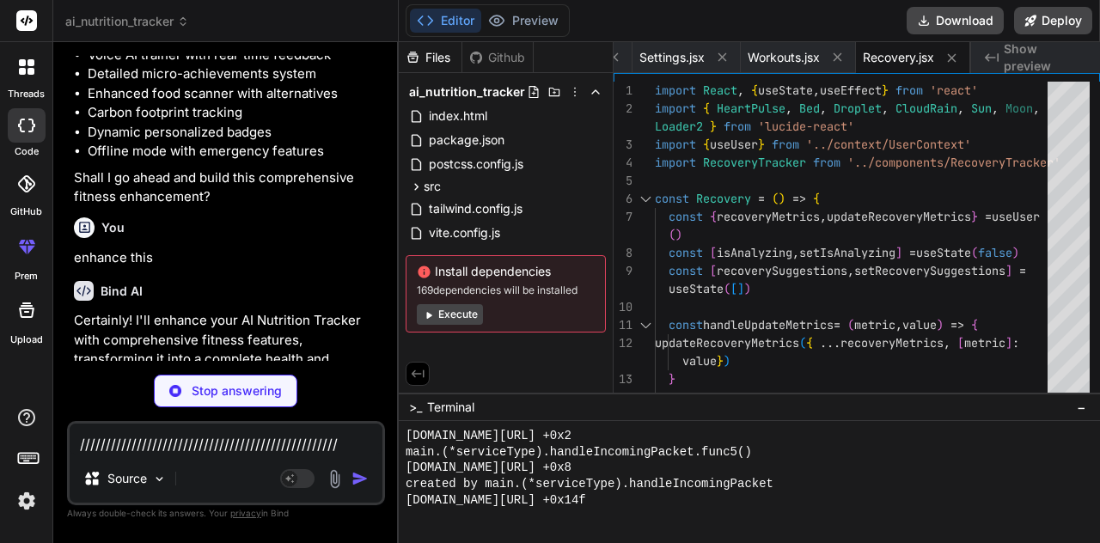
type textarea "x"
type textarea "////////////////////////////////////////////////////"
type textarea "x"
type textarea "/////////////////////////////////////////////////////"
type textarea "x"
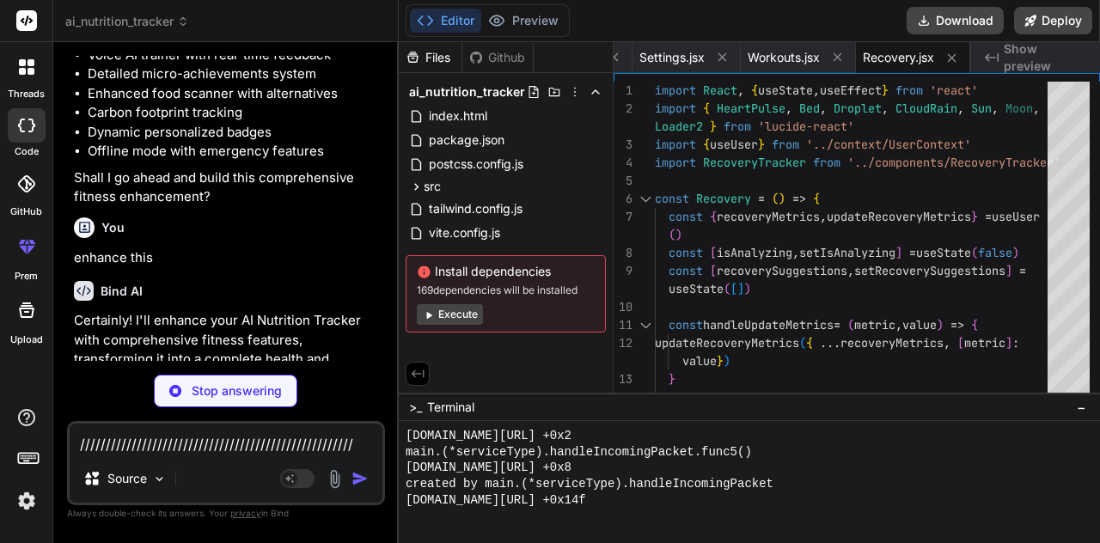
type textarea "//////////////////////////////////////////////////////"
type textarea "x"
type textarea "///////////////////////////////////////////////////////"
type textarea "x"
type textarea "////////////////////////////////////////////////////////"
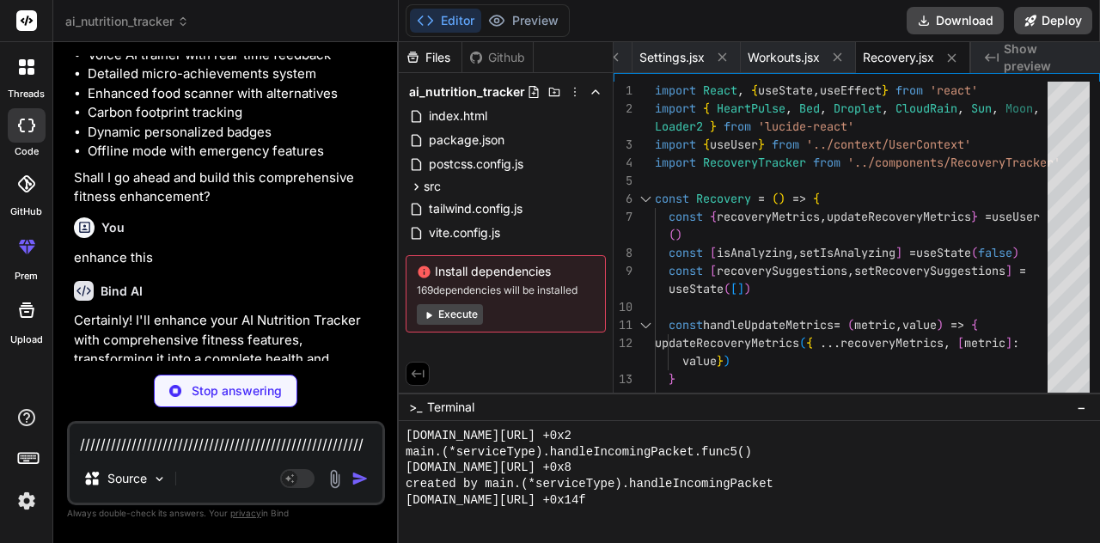
type textarea "x"
type textarea "/////////////////////////////////////////////////////////"
type textarea "x"
type textarea "//////////////////////////////////////////////////////////"
type textarea "x"
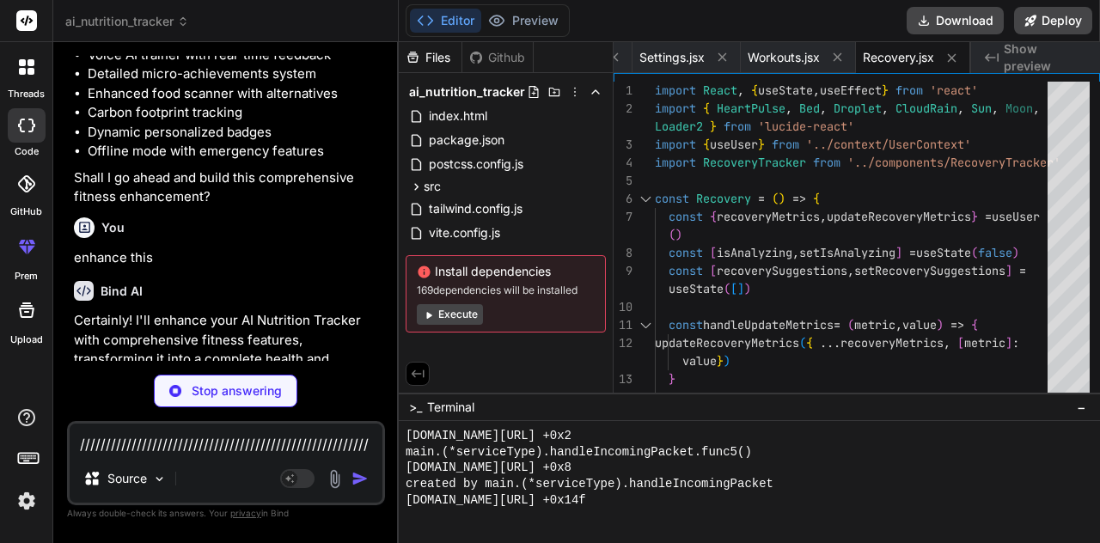
type textarea "///////////////////////////////////////////////////////////"
type textarea "x"
type textarea "/////////////////////////////////////////////////////////////"
type textarea "x"
type textarea "//////////////////////////////////////////////////////////////"
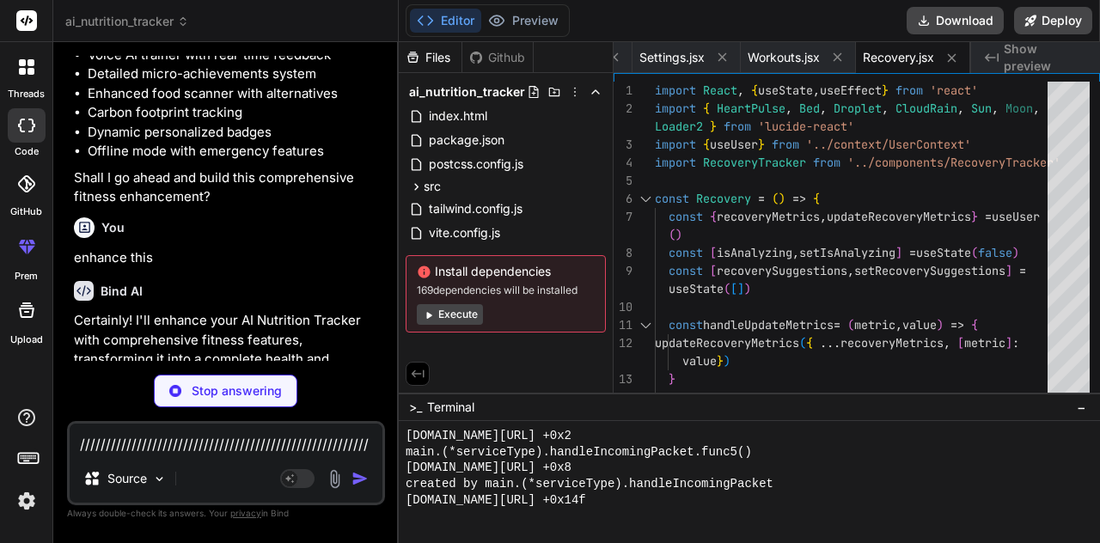
type textarea "x"
type textarea "///////////////////////////////////////////////////////////////"
type textarea "x"
type textarea "////////////////////////////////////////////////////////////////"
type textarea "x"
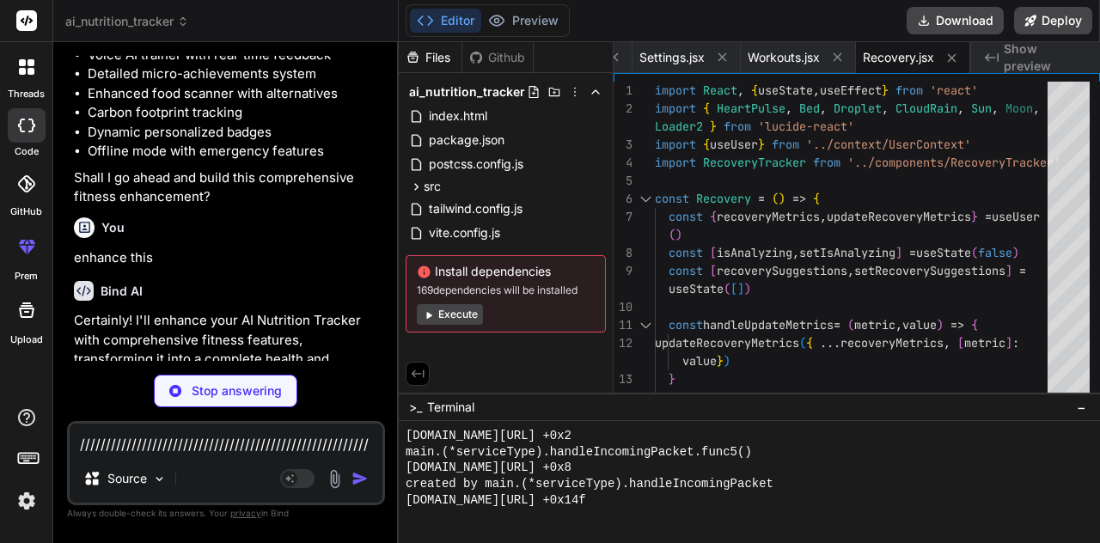
type textarea "/////////////////////////////////////////////////////////////////"
type textarea "x"
type textarea "//////////////////////////////////////////////////////////////////"
type textarea "x"
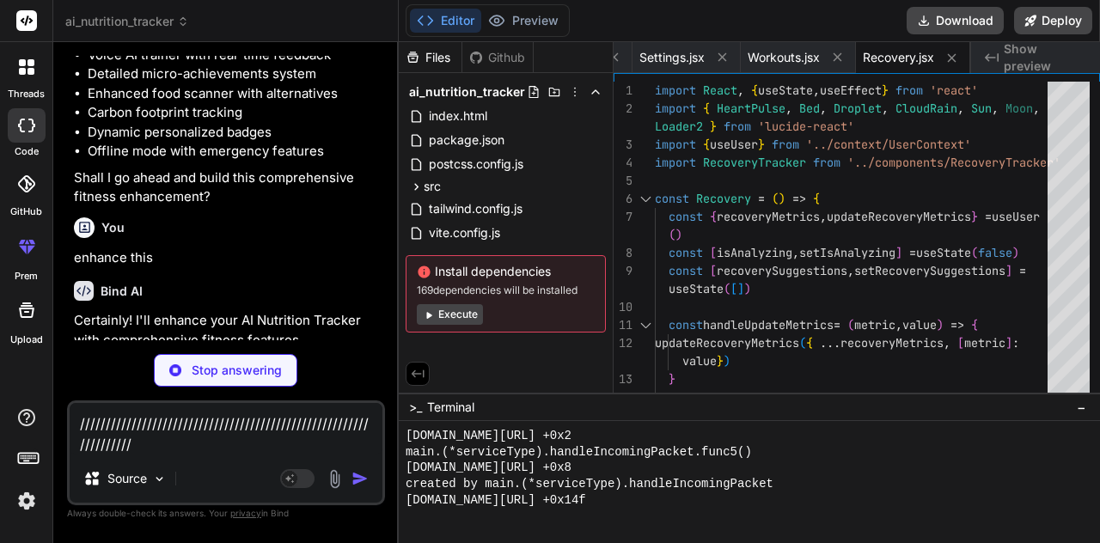
type textarea "///////////////////////////////////////////////////////////////////"
type textarea "x"
type textarea "////////////////////////////////////////////////////////////////////"
type textarea "x"
type textarea "/////////////////////////////////////////////////////////////////////"
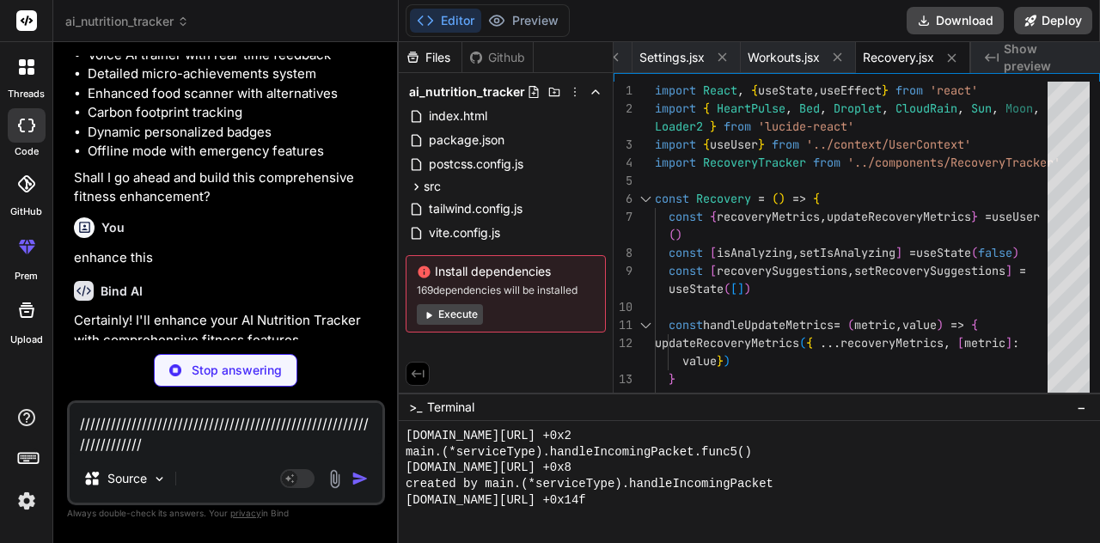
type textarea "x"
type textarea "//////////////////////////////////////////////////////////////////////"
type textarea "x"
type textarea "///////////////////////////////////////////////////////////////////////"
type textarea "x"
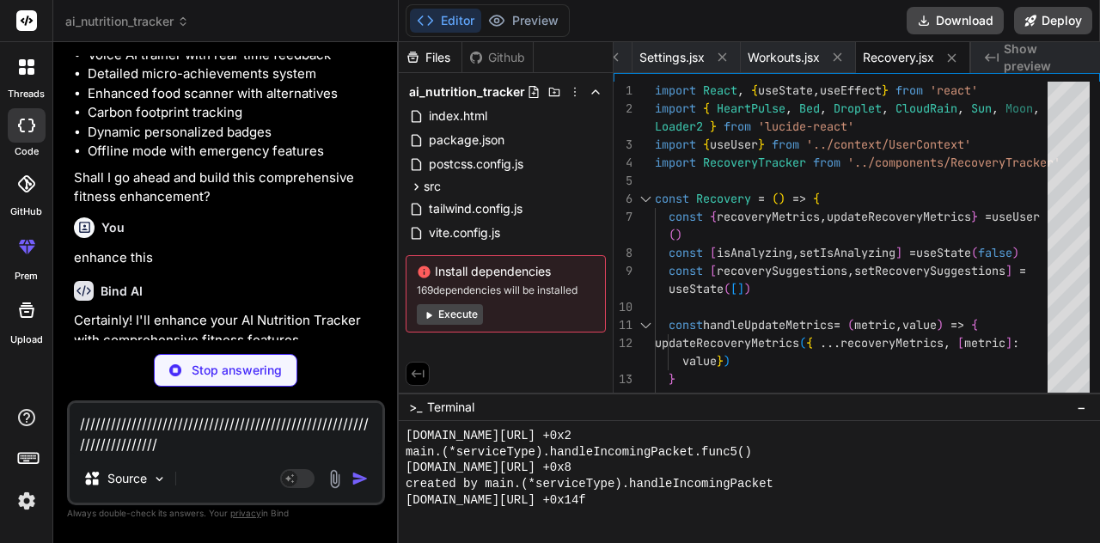
type textarea "////////////////////////////////////////////////////////////////////////"
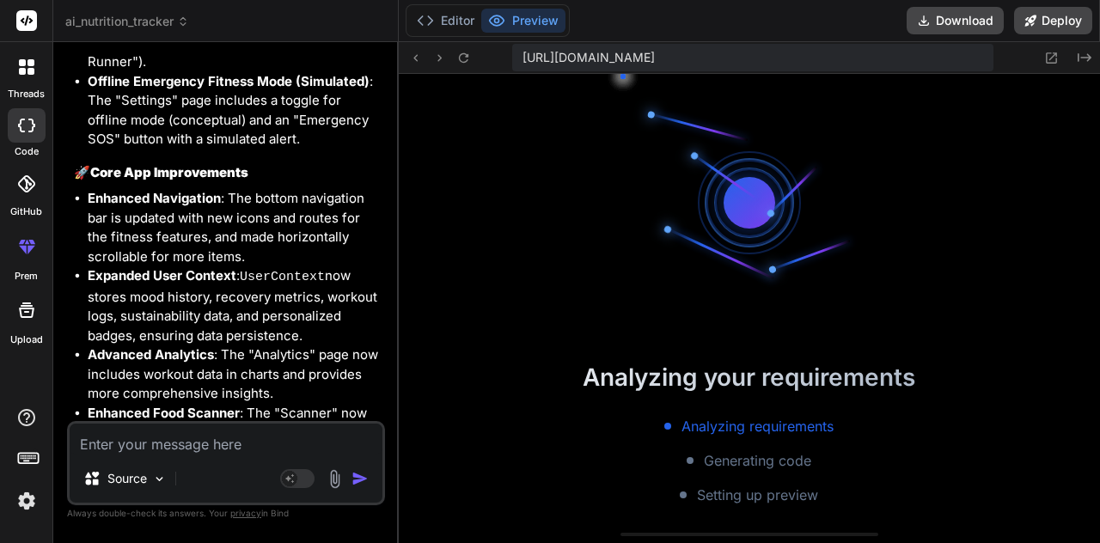
scroll to position [9413, 0]
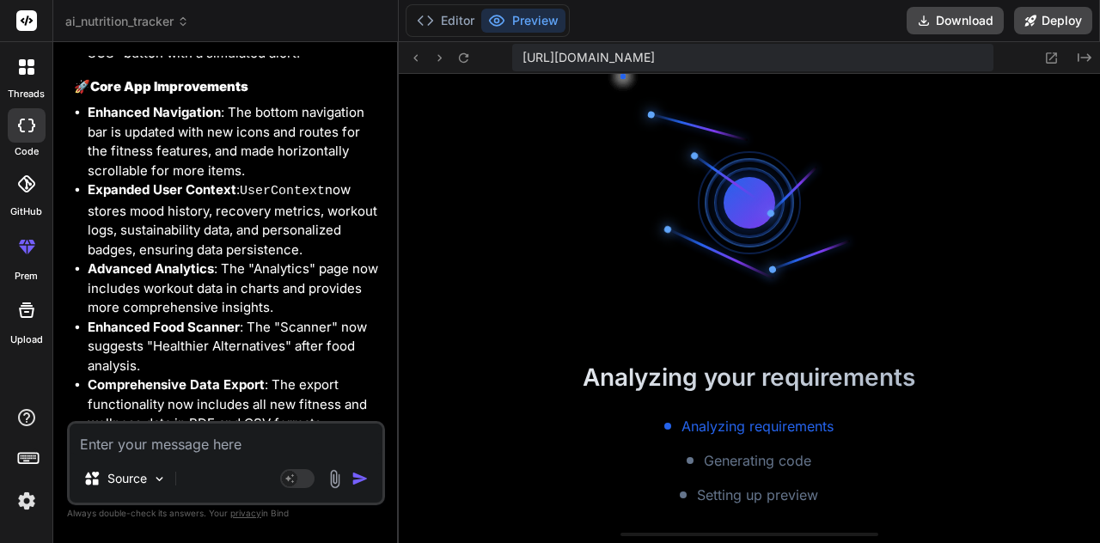
drag, startPoint x: 216, startPoint y: 333, endPoint x: 259, endPoint y: 381, distance: 64.5
click at [259, 499] on p "This extensive update transforms your app into a holistic health and wellness c…" at bounding box center [228, 518] width 308 height 39
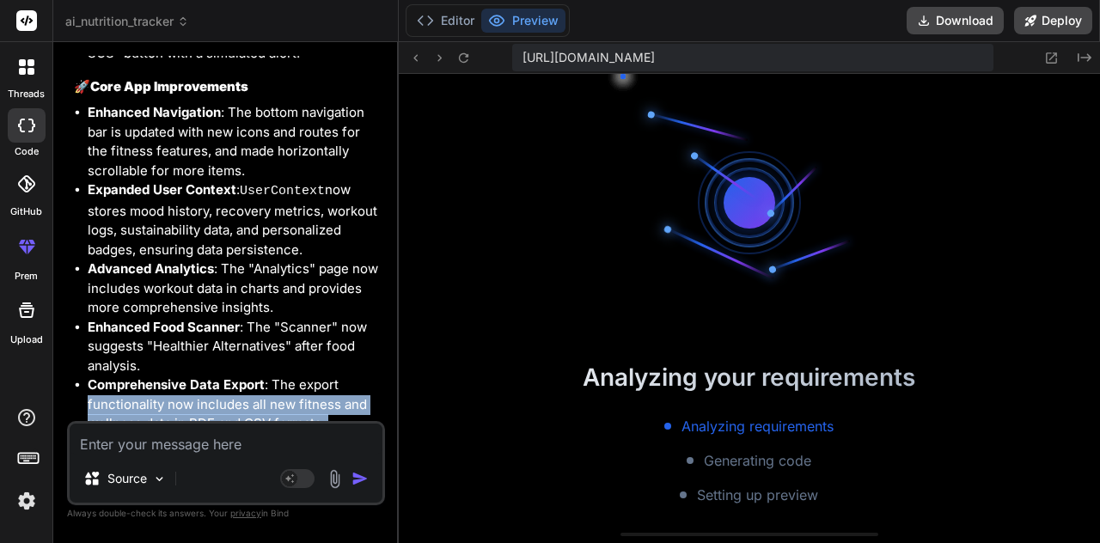
drag, startPoint x: 259, startPoint y: 381, endPoint x: 70, endPoint y: 291, distance: 208.8
click at [70, 291] on div "You **Core Features Built:** 1. **Beautiful User Onboarding** - Smart profile s…" at bounding box center [227, 238] width 315 height 365
click at [162, 435] on strong "Refined UI/UX" at bounding box center [132, 443] width 89 height 16
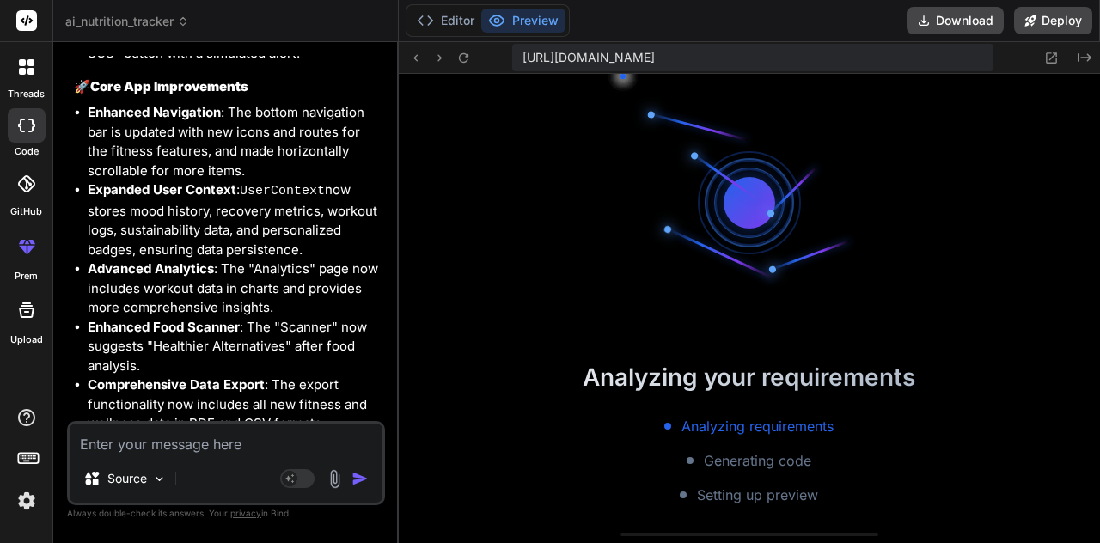
drag, startPoint x: 162, startPoint y: 325, endPoint x: 283, endPoint y: 376, distance: 131.4
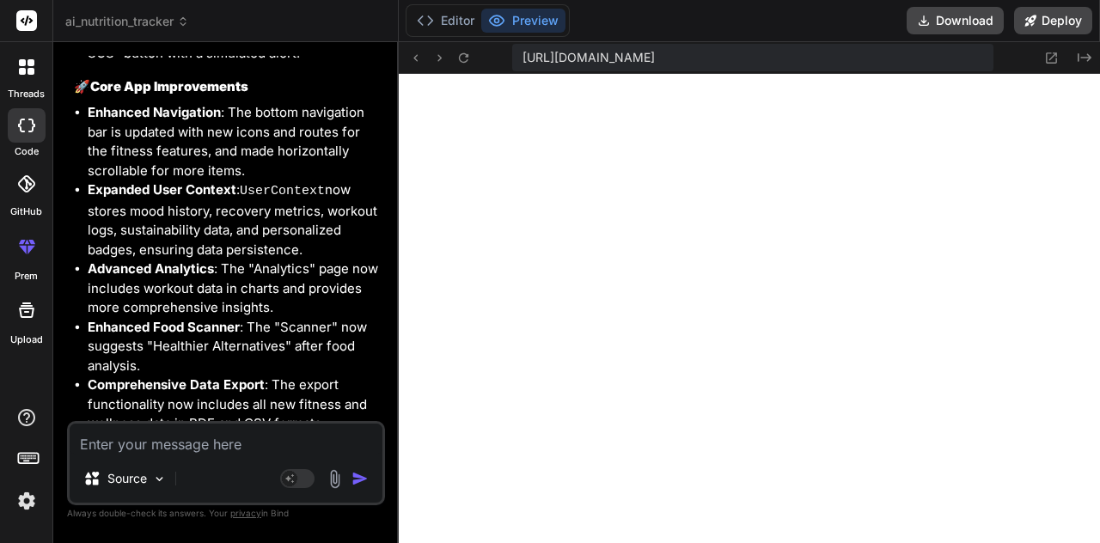
click at [254, 432] on textarea at bounding box center [226, 439] width 313 height 31
paste textarea "[plugin:vite:react-babel] /home/u3uk0f35zsjjbn9cprh6fq9h0p4tm2-wnxx/src/context…"
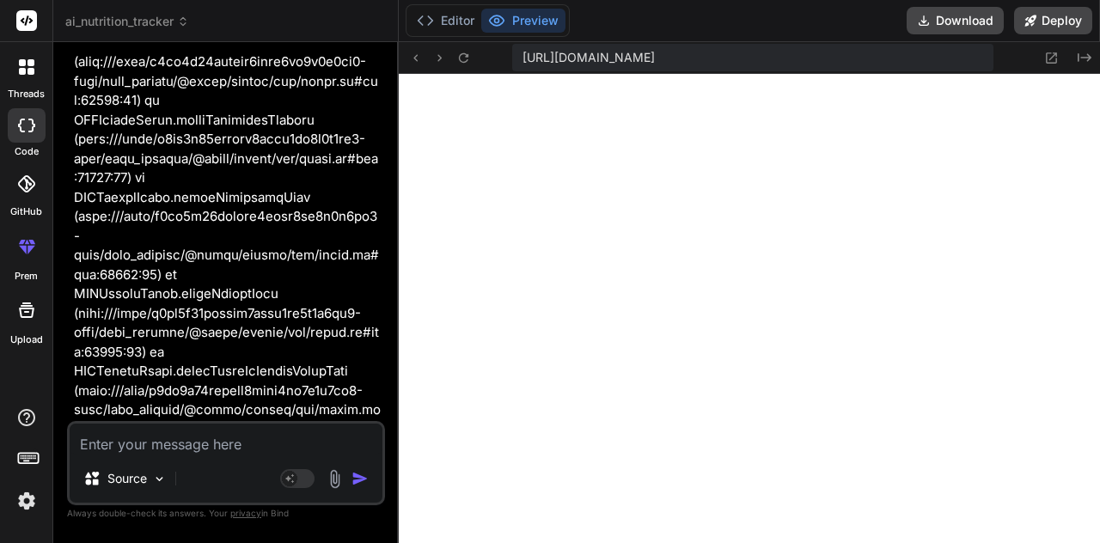
scroll to position [10685, 0]
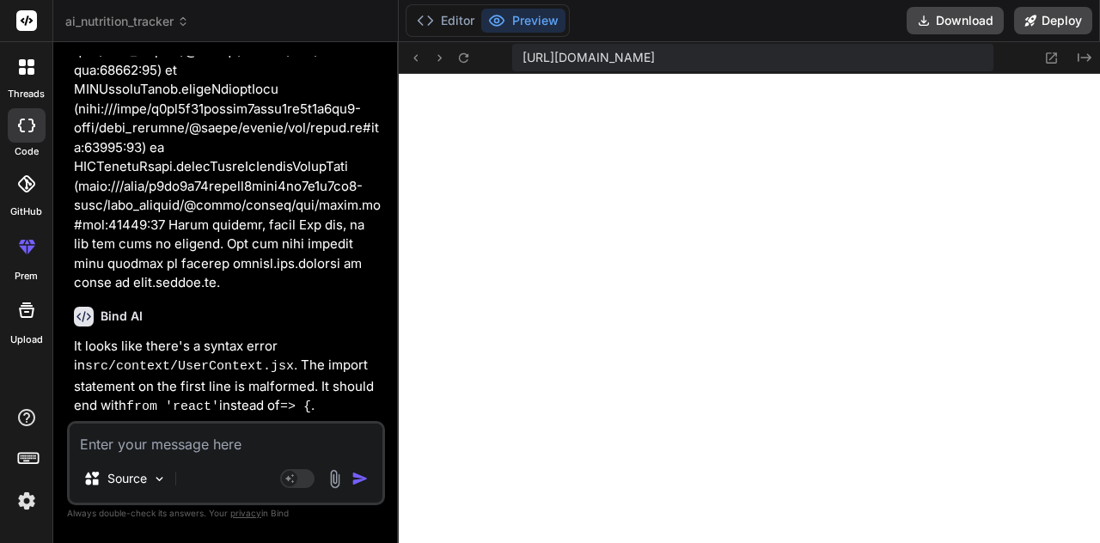
click at [162, 438] on textarea at bounding box center [226, 439] width 313 height 31
paste textarea "[plugin:vite:react-babel] /home/u3uk0f35zsjjbn9cprh6fq9h0p4tm2-wnxx/src/pages/W…"
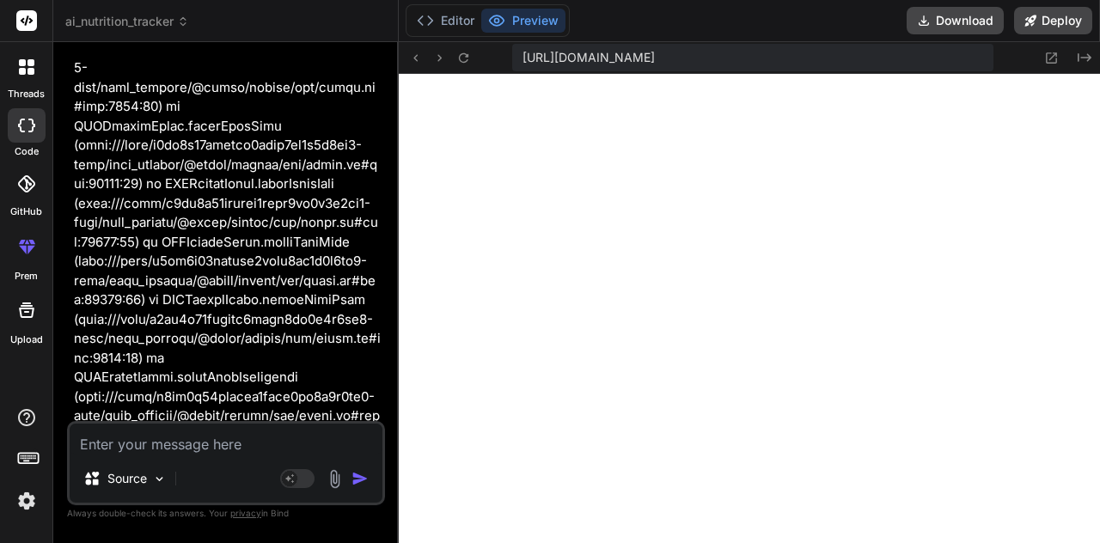
scroll to position [11734, 0]
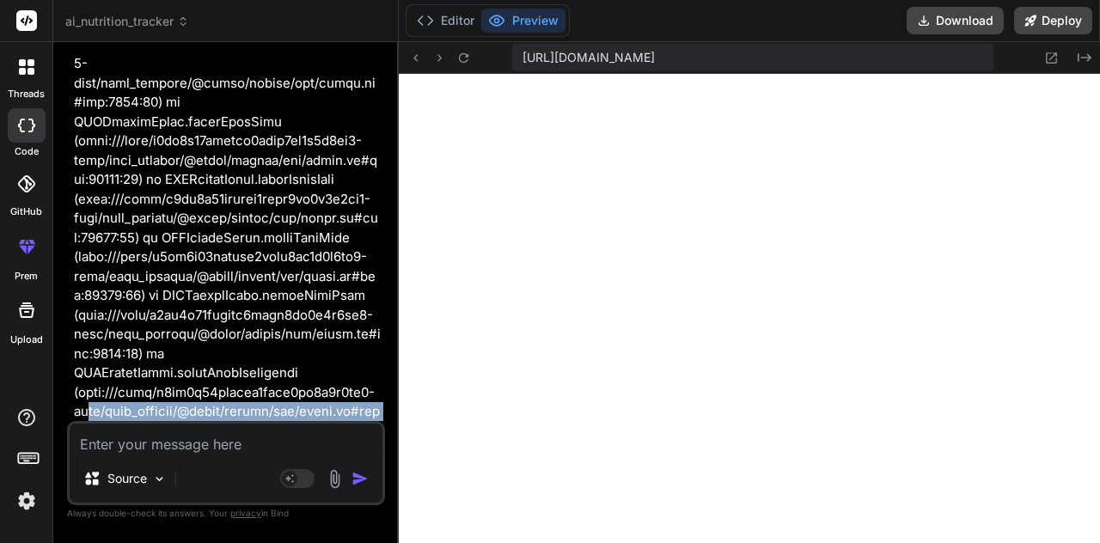
drag, startPoint x: 290, startPoint y: 387, endPoint x: 91, endPoint y: 152, distance: 307.4
click at [91, 152] on div "You **Core Features Built:** 1. **Beautiful User Onboarding** - Smart profile s…" at bounding box center [227, 238] width 315 height 365
click at [197, 247] on p at bounding box center [228, 93] width 308 height 928
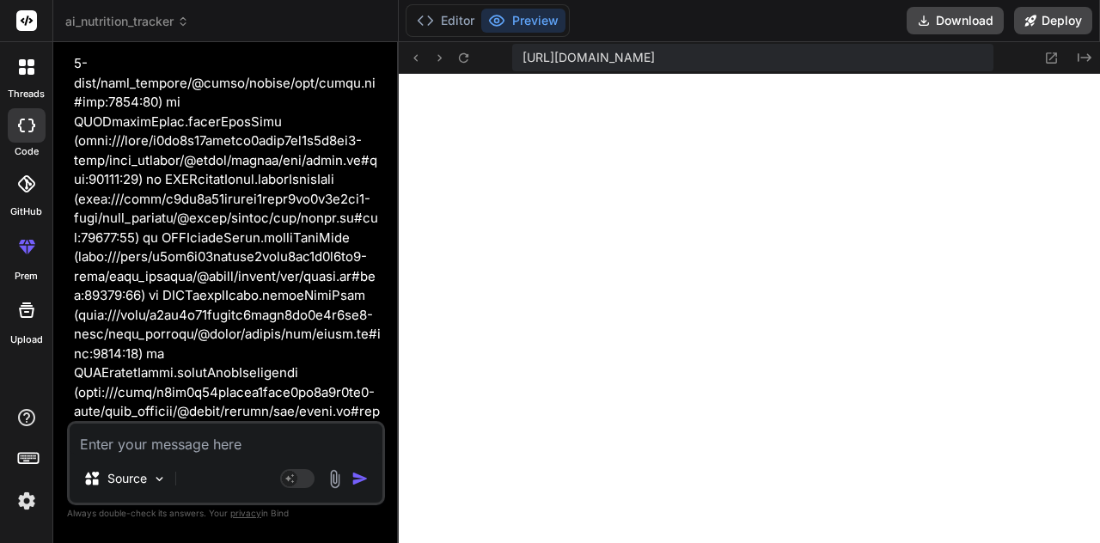
drag, startPoint x: 293, startPoint y: 423, endPoint x: 120, endPoint y: 131, distance: 339.5
click at [120, 131] on div "You **Core Features Built:** 1. **Beautiful User Onboarding** - Smart profile s…" at bounding box center [226, 299] width 318 height 487
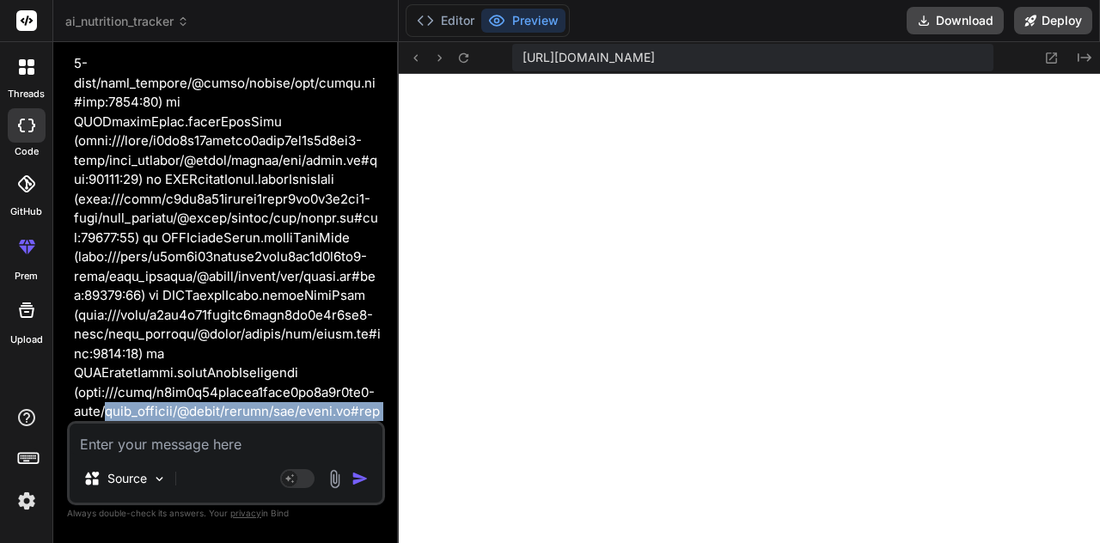
drag, startPoint x: 284, startPoint y: 391, endPoint x: 158, endPoint y: 106, distance: 311.8
click at [158, 106] on div "You **Core Features Built:** 1. **Beautiful User Onboarding** - Smart profile s…" at bounding box center [227, 238] width 315 height 365
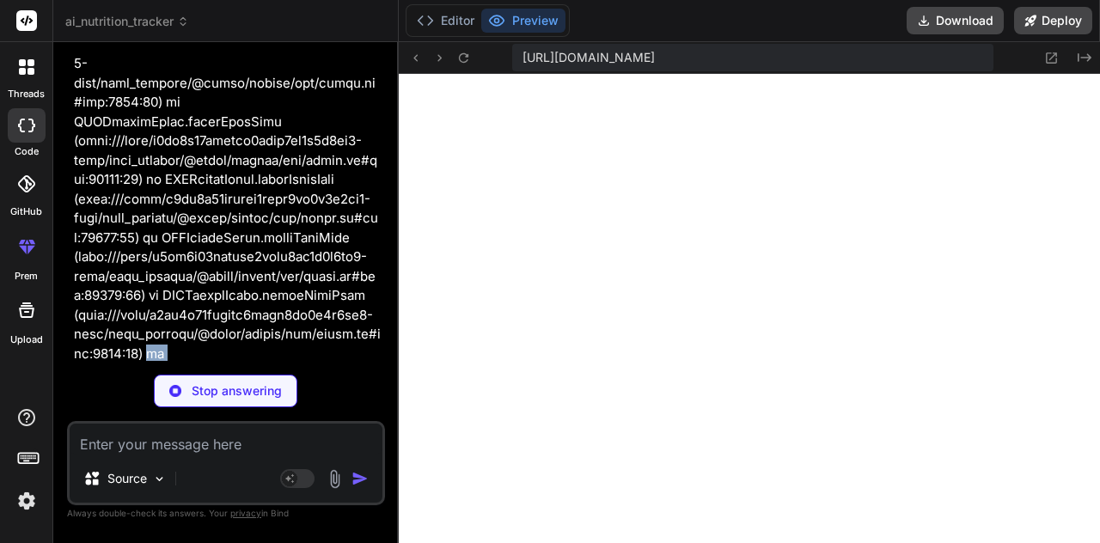
drag, startPoint x: 314, startPoint y: 318, endPoint x: 344, endPoint y: 365, distance: 56.0
click at [344, 365] on div "You **Core Features Built:** 1. **Beautiful User Onboarding** - Smart profile s…" at bounding box center [226, 299] width 318 height 487
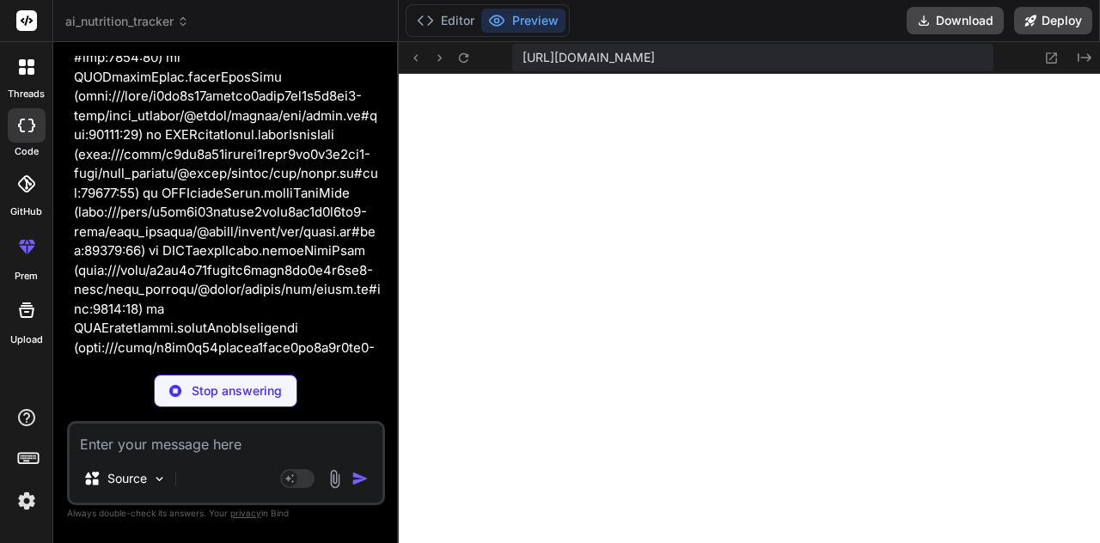
click at [344, 365] on div "You **Core Features Built:** 1. **Beautiful User Onboarding** - Smart profile s…" at bounding box center [226, 299] width 318 height 487
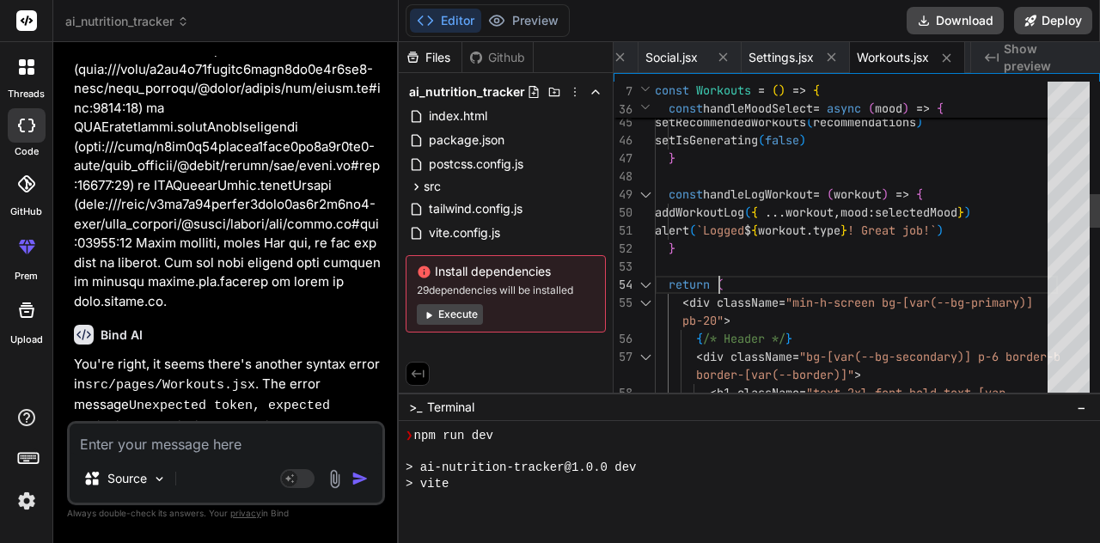
scroll to position [0, 0]
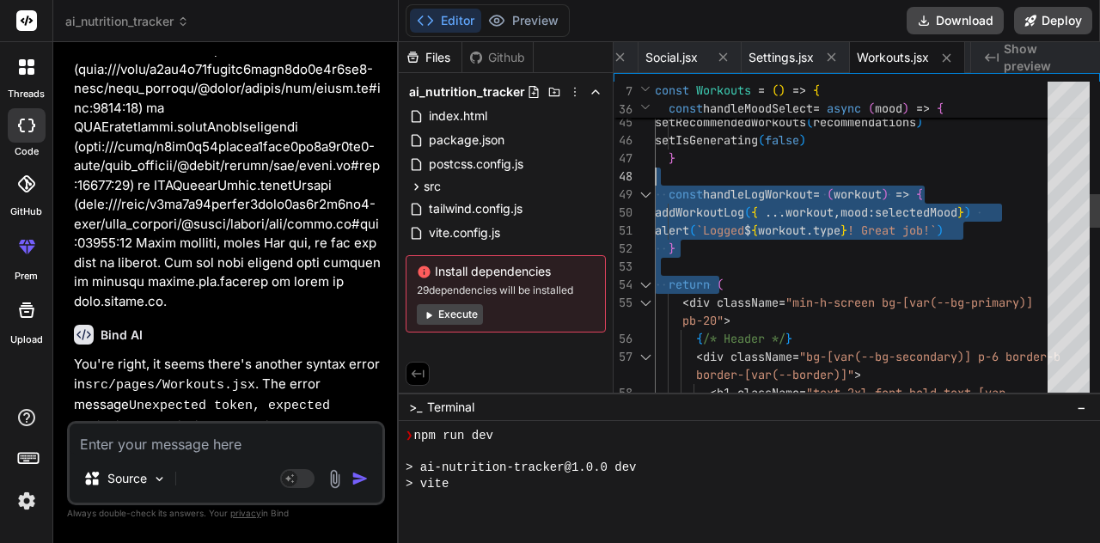
drag, startPoint x: 738, startPoint y: 269, endPoint x: 664, endPoint y: 168, distance: 125.5
click at [664, 168] on div "const recommendations = moodToWorkoutMap [ mood ] || [ ] setRecommendedWorkouts…" at bounding box center [856, 528] width 403 height 3033
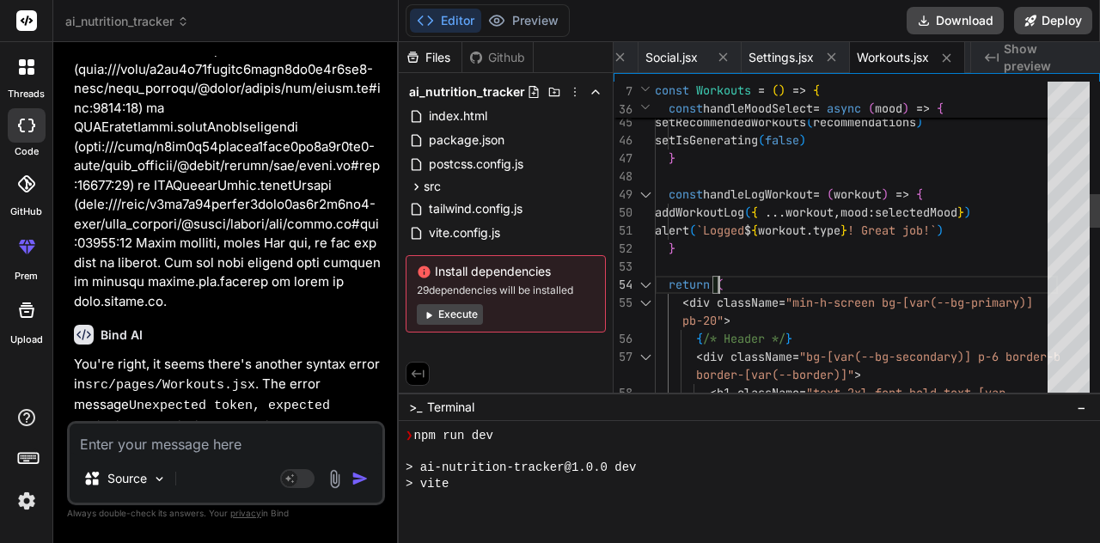
click at [722, 272] on div "const recommendations = moodToWorkoutMap [ mood ] || [ ] setRecommendedWorkouts…" at bounding box center [856, 528] width 403 height 3033
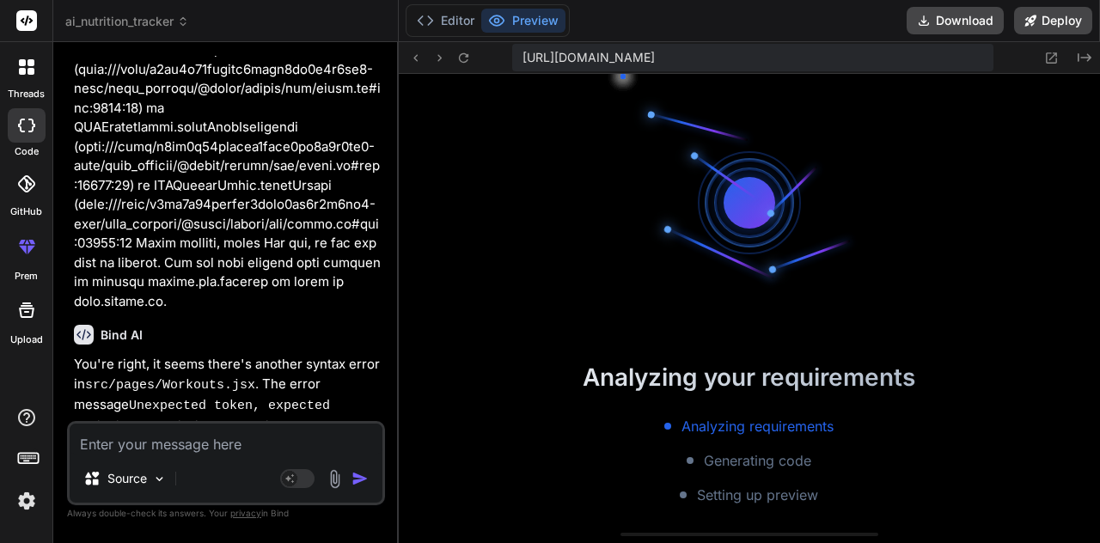
scroll to position [7365, 0]
drag, startPoint x: 573, startPoint y: 372, endPoint x: 868, endPoint y: 537, distance: 338.7
drag, startPoint x: 811, startPoint y: 494, endPoint x: 590, endPoint y: 364, distance: 257.4
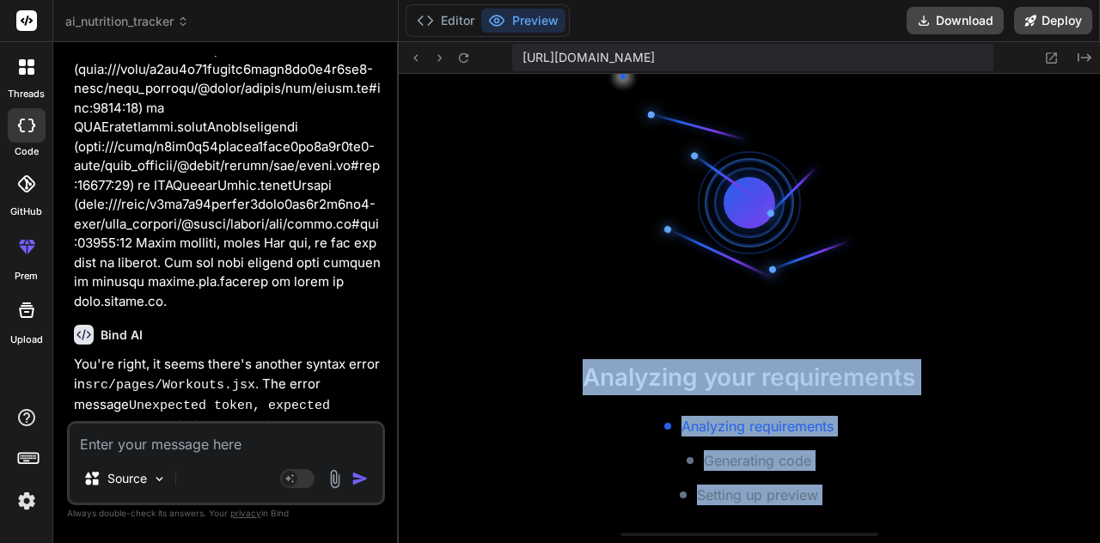
drag, startPoint x: 590, startPoint y: 364, endPoint x: 789, endPoint y: 476, distance: 229.0
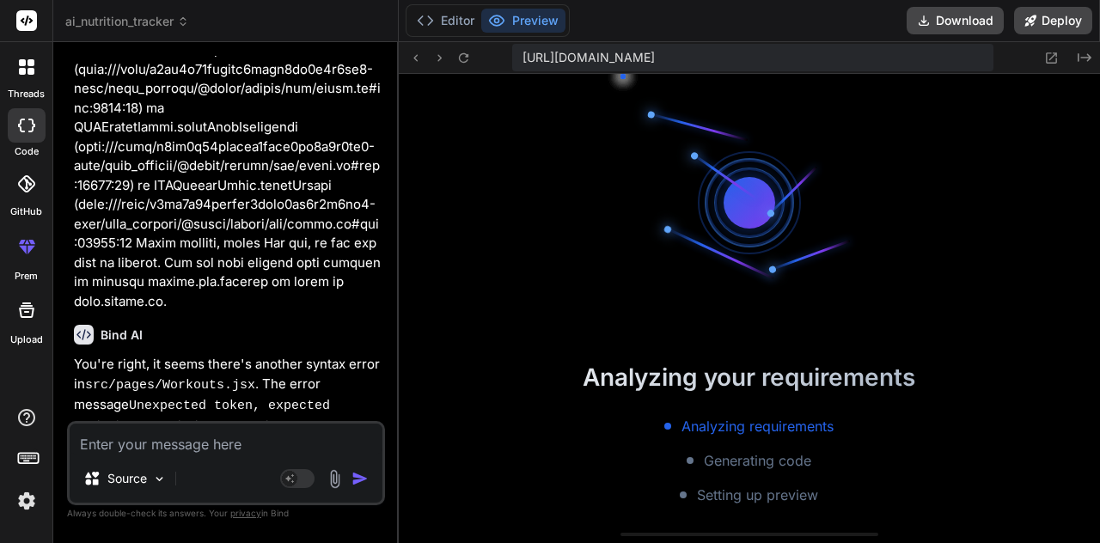
scroll to position [7493, 0]
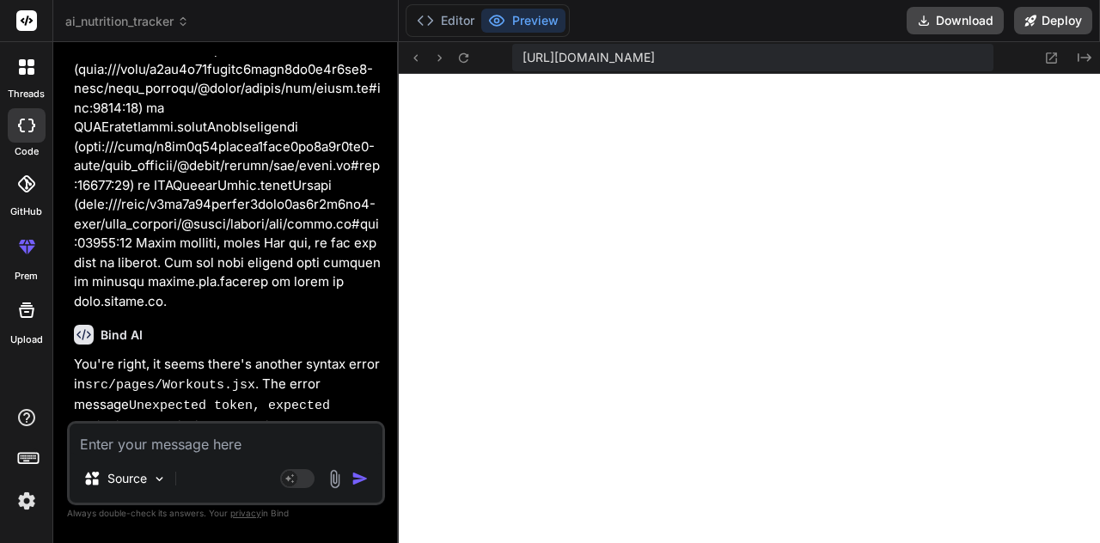
drag, startPoint x: 243, startPoint y: 395, endPoint x: 101, endPoint y: 399, distance: 141.9
click at [129, 422] on div "Source Agent Mode. When this toggle is activated, AI automatically makes decisi…" at bounding box center [226, 463] width 318 height 84
click at [139, 470] on p "Source" at bounding box center [127, 478] width 40 height 17
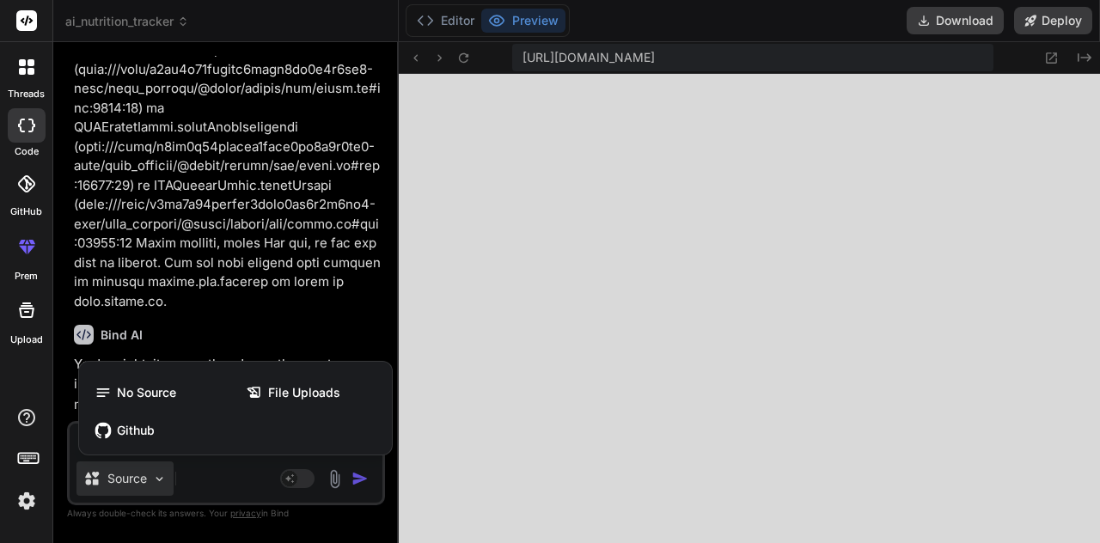
click at [274, 389] on span "File Uploads" at bounding box center [304, 392] width 72 height 17
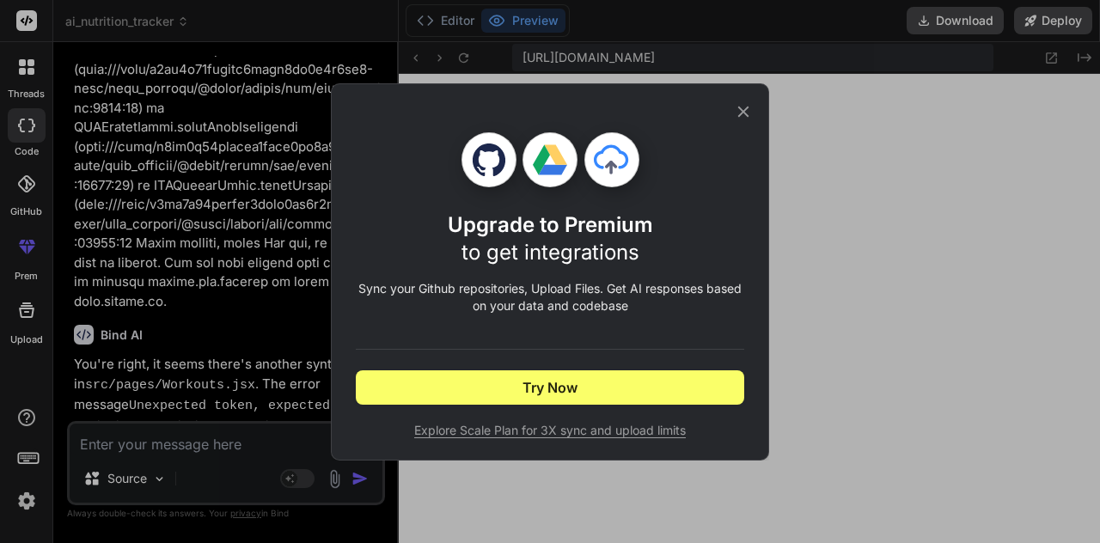
click at [750, 102] on icon at bounding box center [743, 111] width 19 height 19
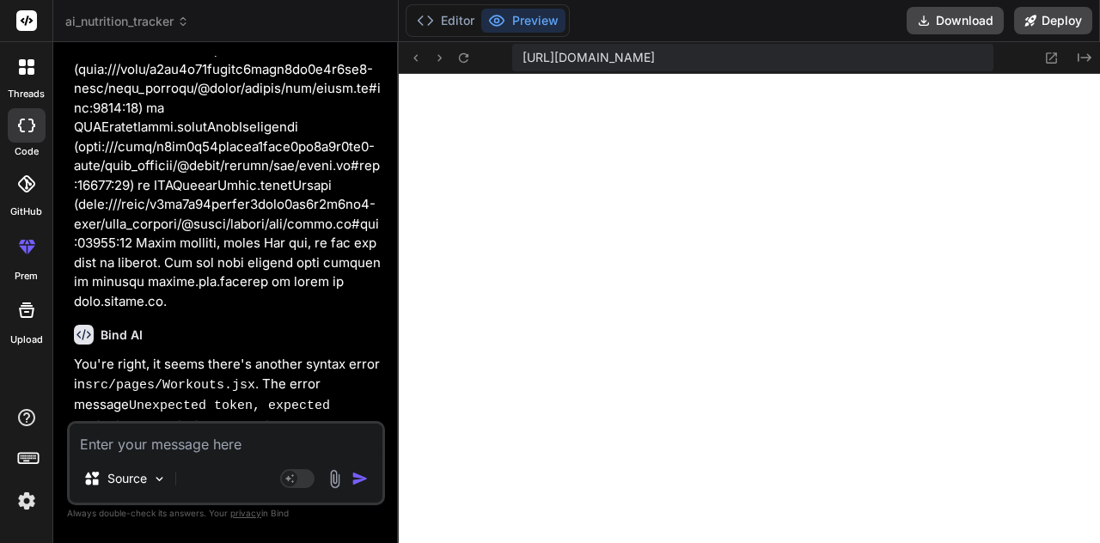
click at [118, 487] on p "Source" at bounding box center [127, 478] width 40 height 17
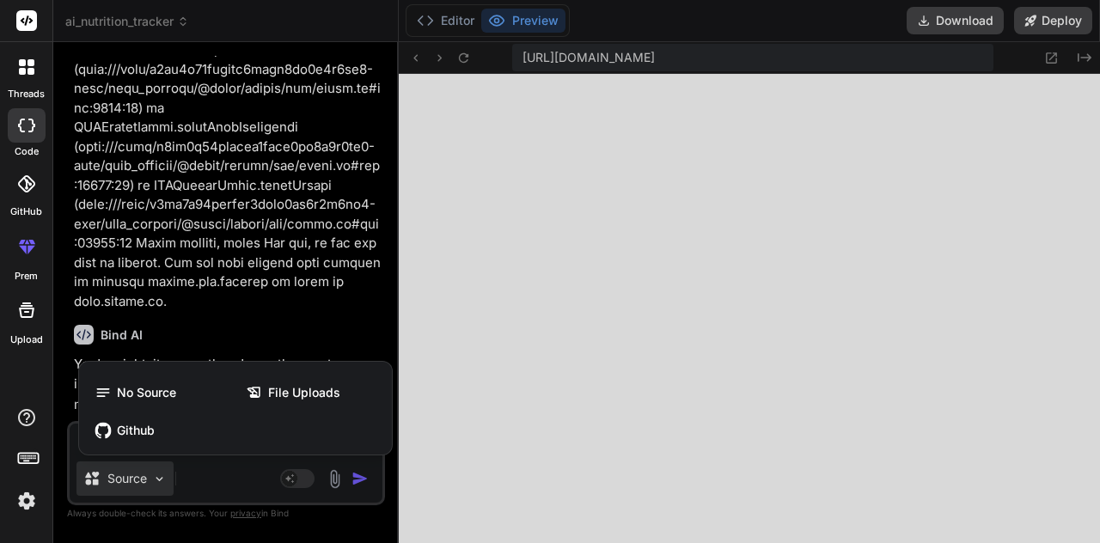
click at [145, 424] on span "Github" at bounding box center [136, 430] width 38 height 17
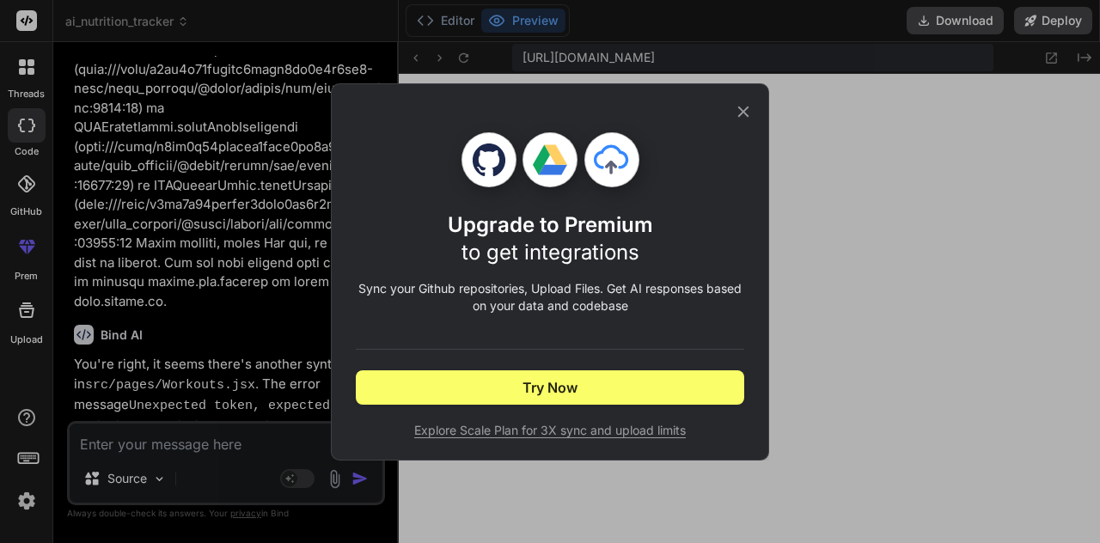
click at [750, 107] on icon at bounding box center [743, 111] width 19 height 19
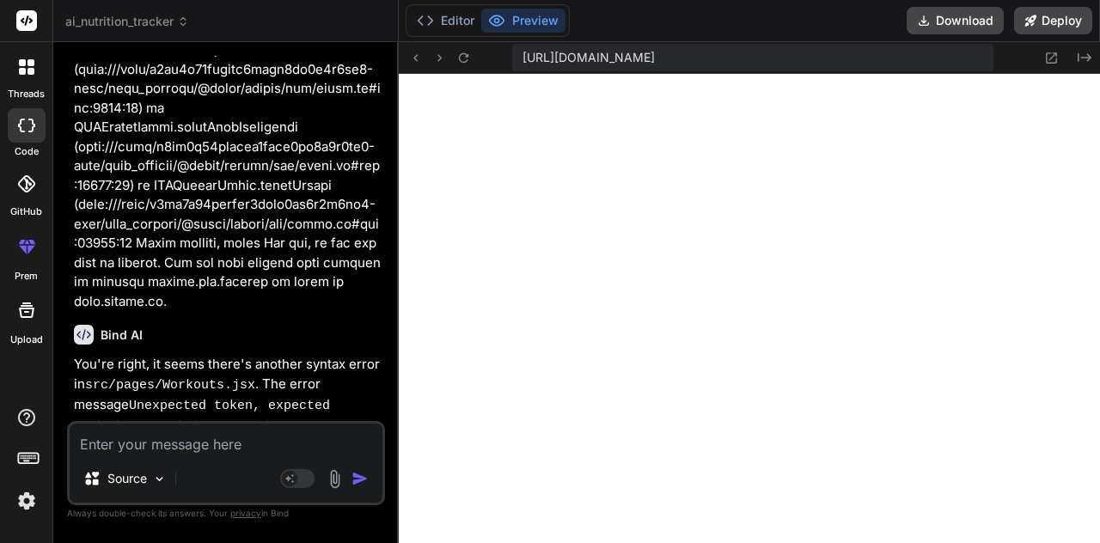
click at [468, 58] on icon at bounding box center [463, 58] width 15 height 15
click at [778, 48] on div "https://u3uk0f35zsjjbn9cprh6fq9h0p4tm2-wnxx--3000--96435430.local-corp.webconta…" at bounding box center [752, 58] width 481 height 28
click at [655, 58] on span "https://u3uk0f35zsjjbn9cprh6fq9h0p4tm2-wnxx--3000--96435430.local-corp.webconta…" at bounding box center [589, 57] width 132 height 17
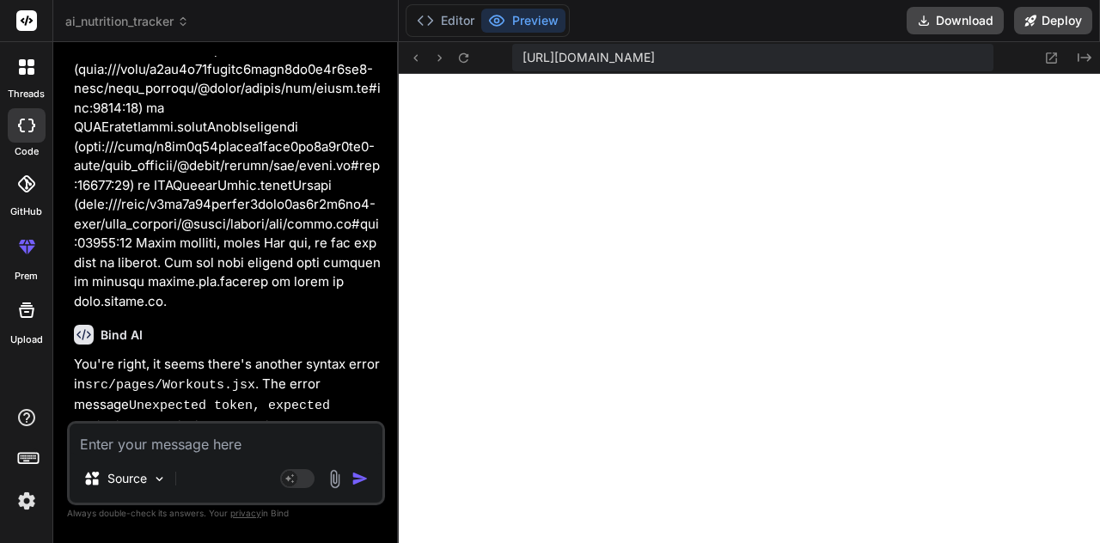
click at [668, 9] on div "Editor Preview Download Deploy" at bounding box center [749, 21] width 701 height 42
click at [621, 45] on div "https://u3uk0f35zsjjbn9cprh6fq9h0p4tm2-wnxx--3000--96435430.local-corp.webconta…" at bounding box center [752, 58] width 481 height 28
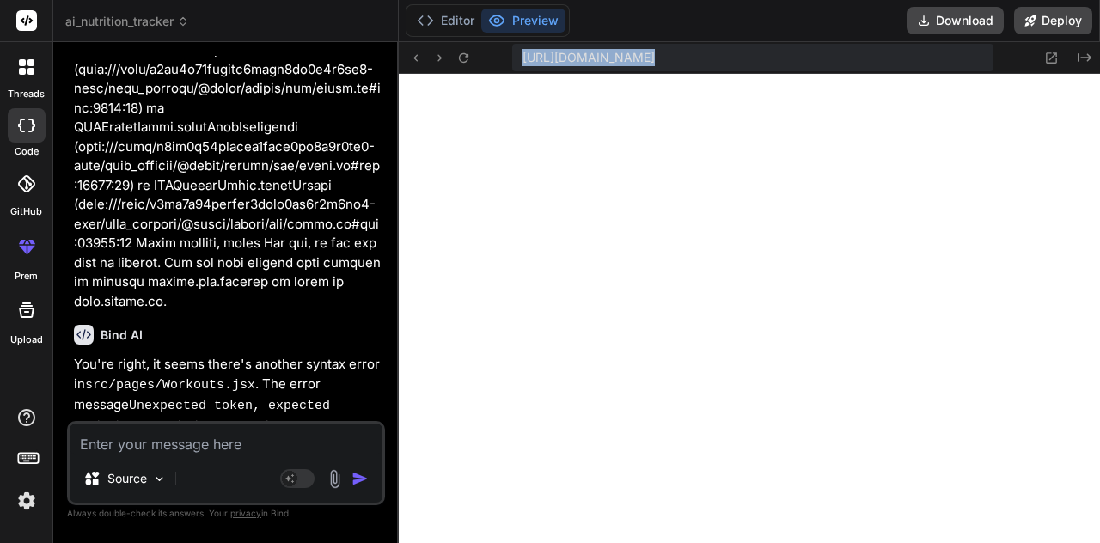
click at [621, 45] on div "https://u3uk0f35zsjjbn9cprh6fq9h0p4tm2-wnxx--3000--96435430.local-corp.webconta…" at bounding box center [752, 58] width 481 height 28
click at [459, 54] on icon at bounding box center [463, 58] width 15 height 15
click at [514, 15] on button "Preview" at bounding box center [523, 21] width 84 height 24
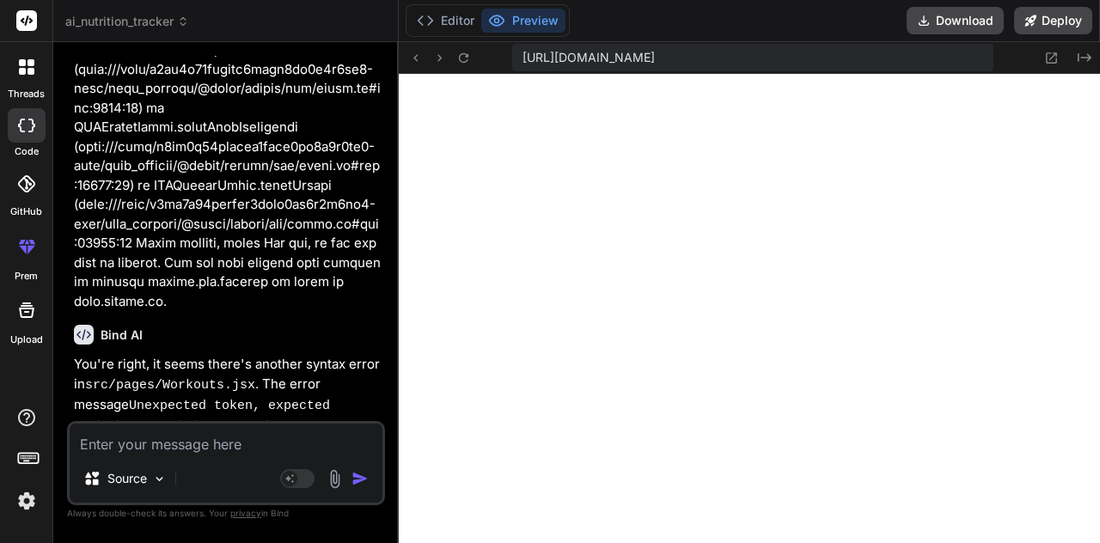
click at [514, 15] on button "Preview" at bounding box center [523, 21] width 84 height 24
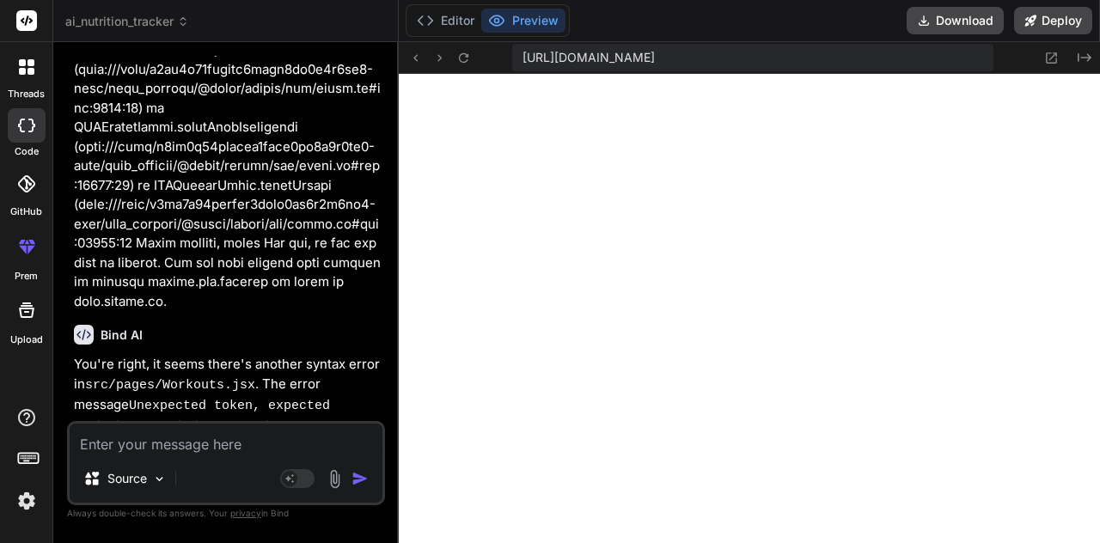
click at [514, 15] on button "Preview" at bounding box center [523, 21] width 84 height 24
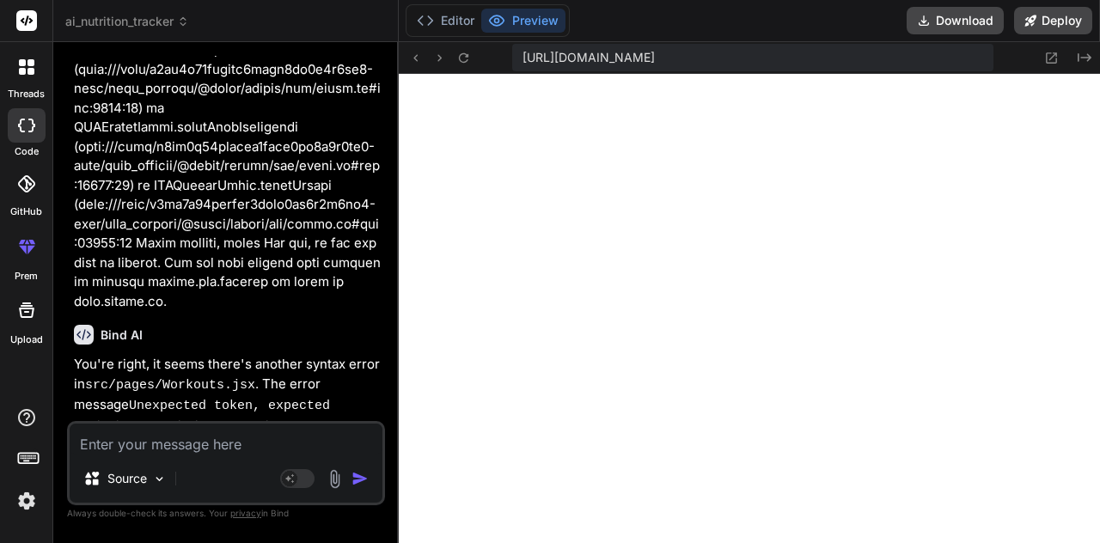
click at [514, 15] on button "Preview" at bounding box center [523, 21] width 84 height 24
click at [450, 52] on div at bounding box center [440, 57] width 69 height 21
click at [467, 61] on icon at bounding box center [463, 56] width 9 height 9
click at [467, 52] on button at bounding box center [464, 57] width 21 height 21
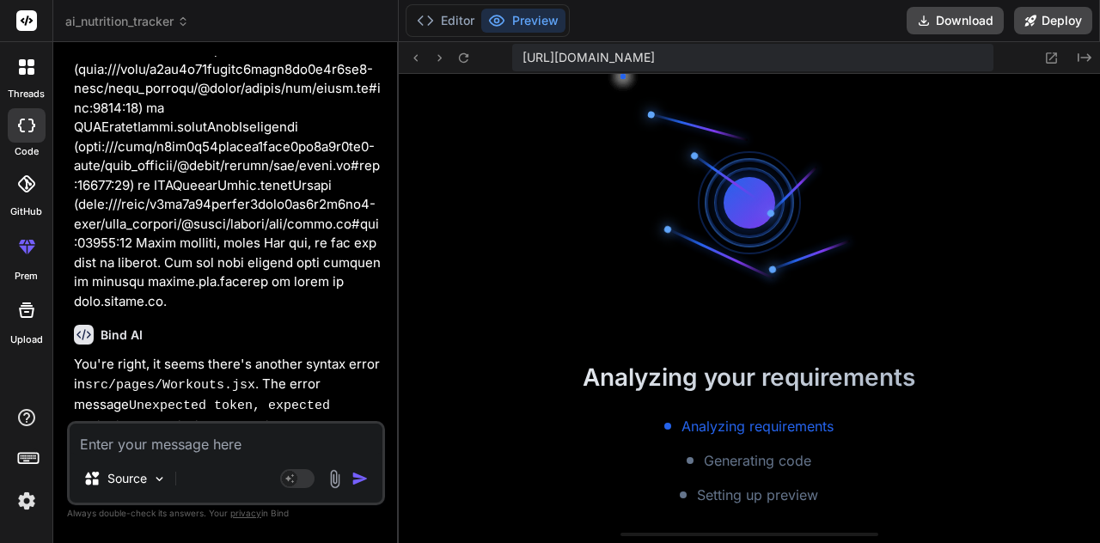
click at [467, 52] on icon at bounding box center [463, 58] width 15 height 15
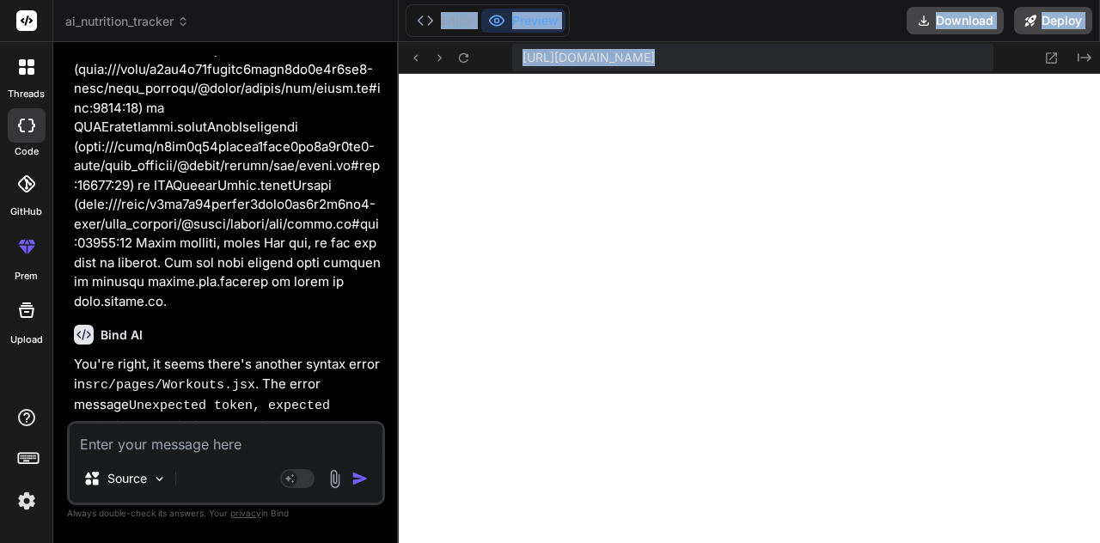
drag, startPoint x: 414, startPoint y: 1, endPoint x: 614, endPoint y: 268, distance: 333.5
click at [622, 11] on div "Editor Preview Download Deploy" at bounding box center [749, 21] width 701 height 42
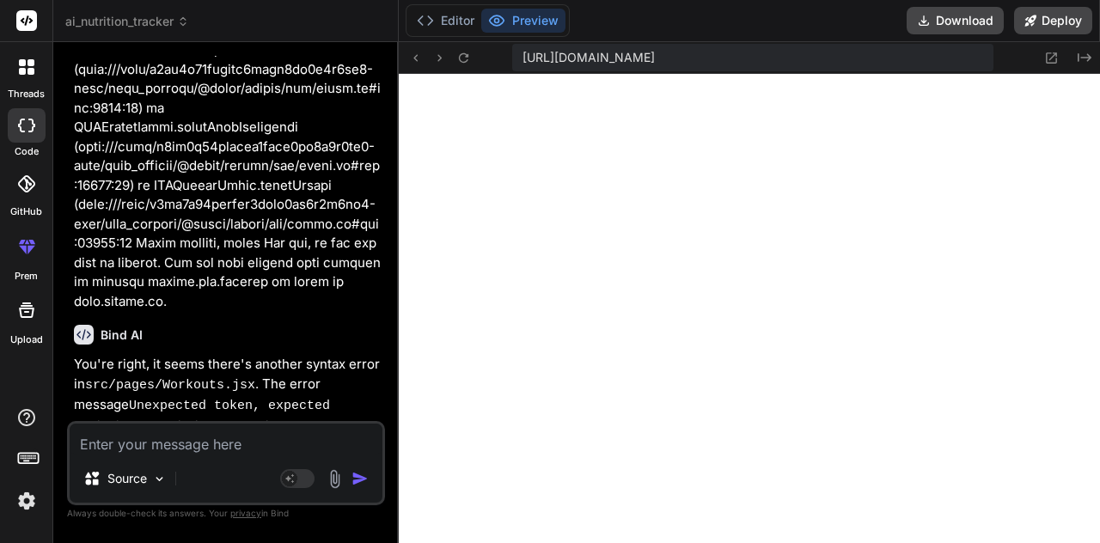
click at [377, 6] on header "ai_nutrition_tracker Created with Pixso." at bounding box center [226, 21] width 346 height 42
drag, startPoint x: 377, startPoint y: 6, endPoint x: 809, endPoint y: 420, distance: 598.3
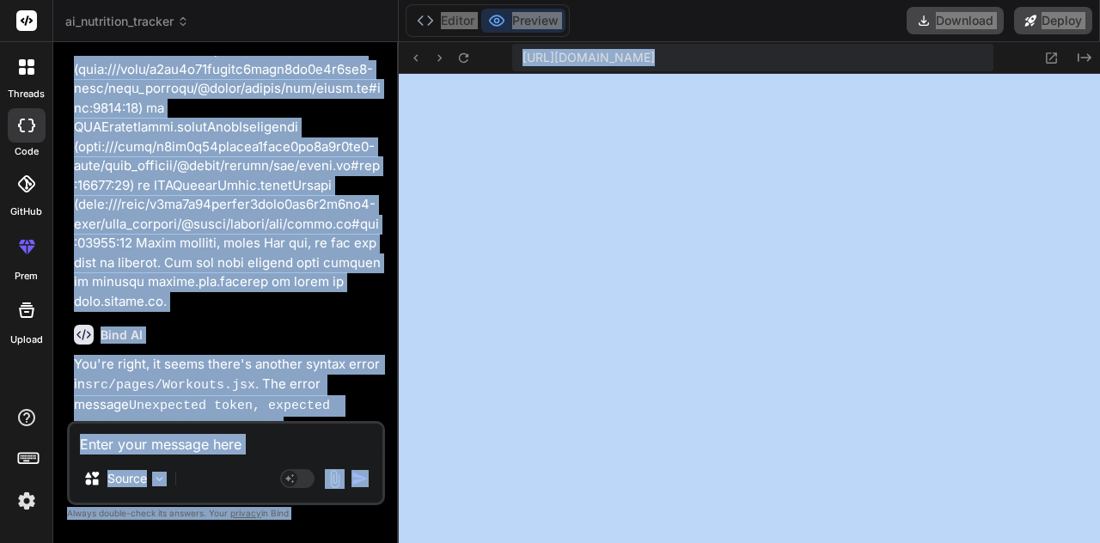
click at [322, 542] on div "Click to open Workbench" at bounding box center [213, 550] width 243 height 14
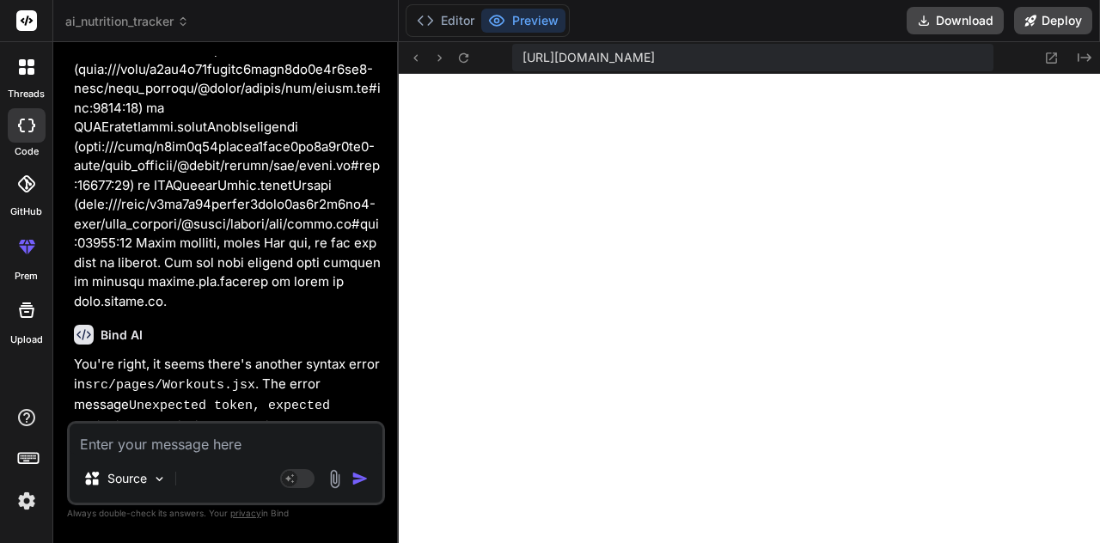
drag, startPoint x: 193, startPoint y: 416, endPoint x: 175, endPoint y: 377, distance: 42.3
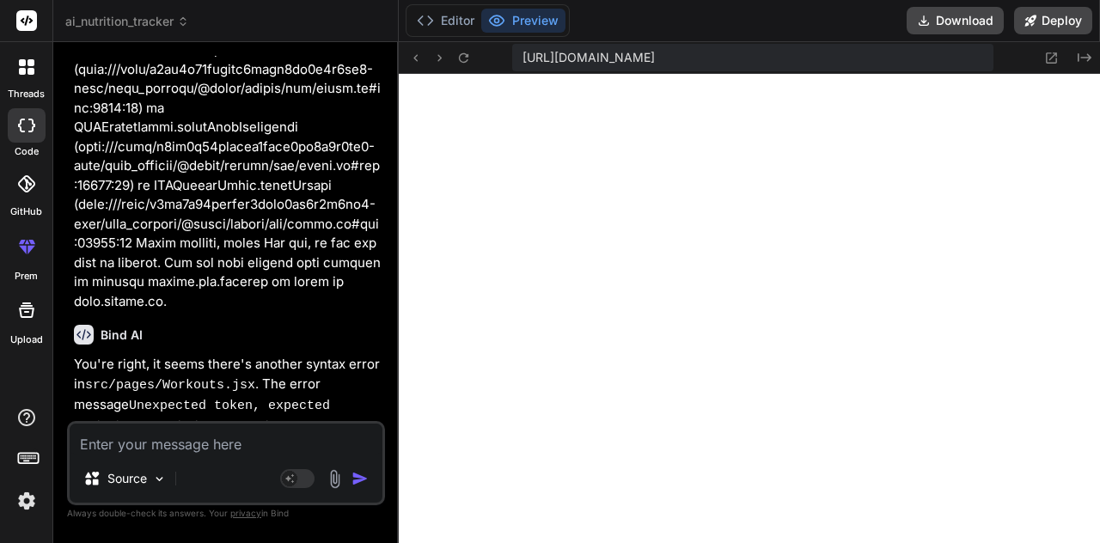
click at [970, 29] on button "Download" at bounding box center [955, 21] width 97 height 28
drag, startPoint x: 205, startPoint y: 385, endPoint x: 53, endPoint y: 396, distance: 151.7
click at [53, 396] on div "Bind AI Web Search Created with Pixso. Code Generator You **Core Features Built…" at bounding box center [226, 292] width 346 height 500
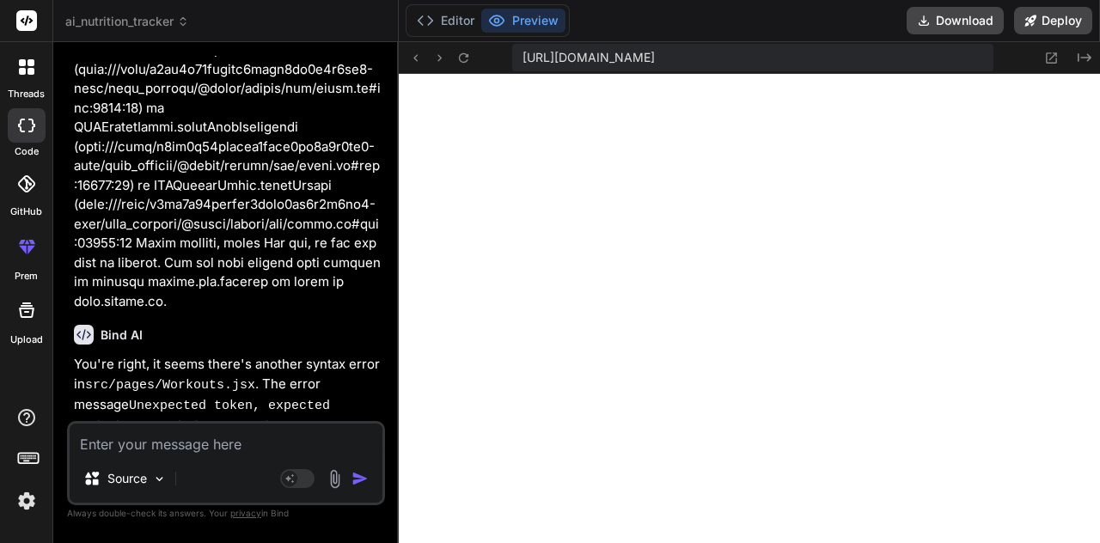
copy pre "npm run dev"
